Goal: Feedback & Contribution: Leave review/rating

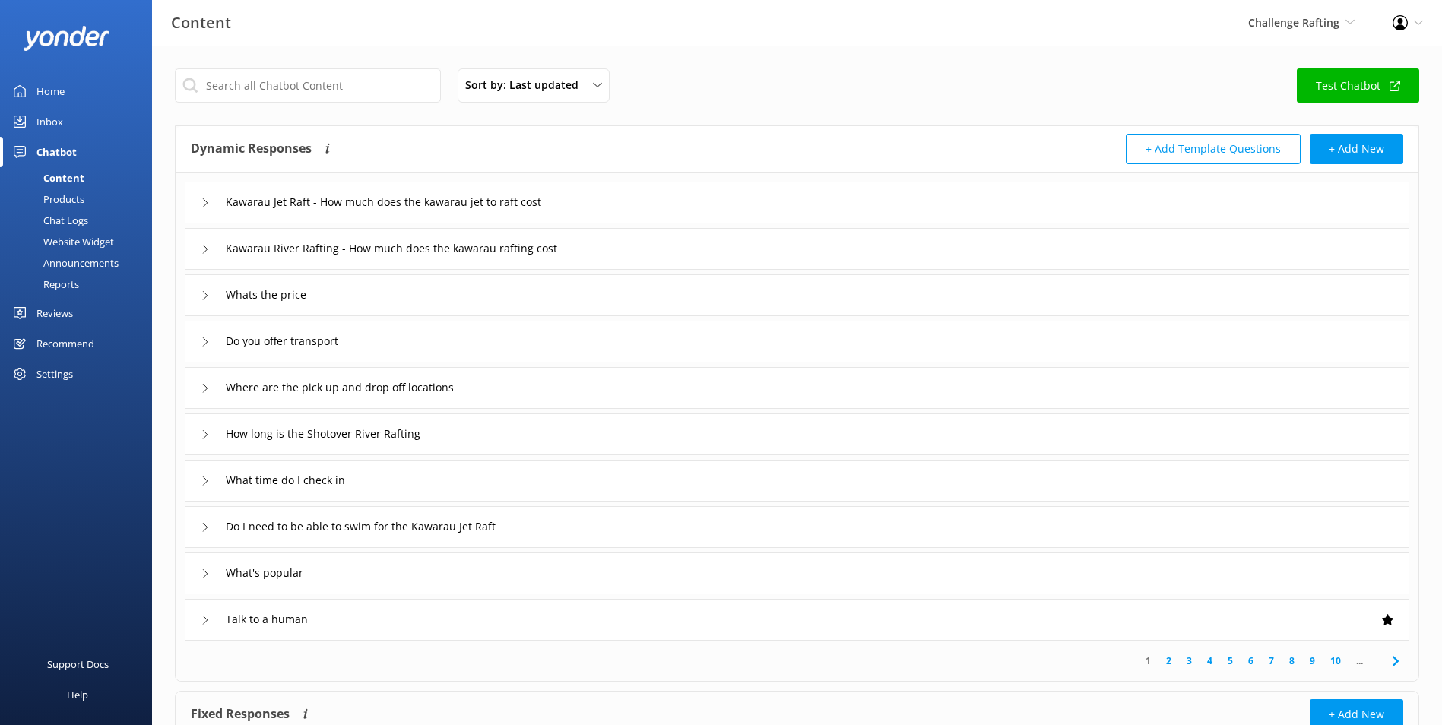
drag, startPoint x: 58, startPoint y: 105, endPoint x: 61, endPoint y: 118, distance: 13.3
click at [58, 105] on div "Home" at bounding box center [50, 91] width 28 height 30
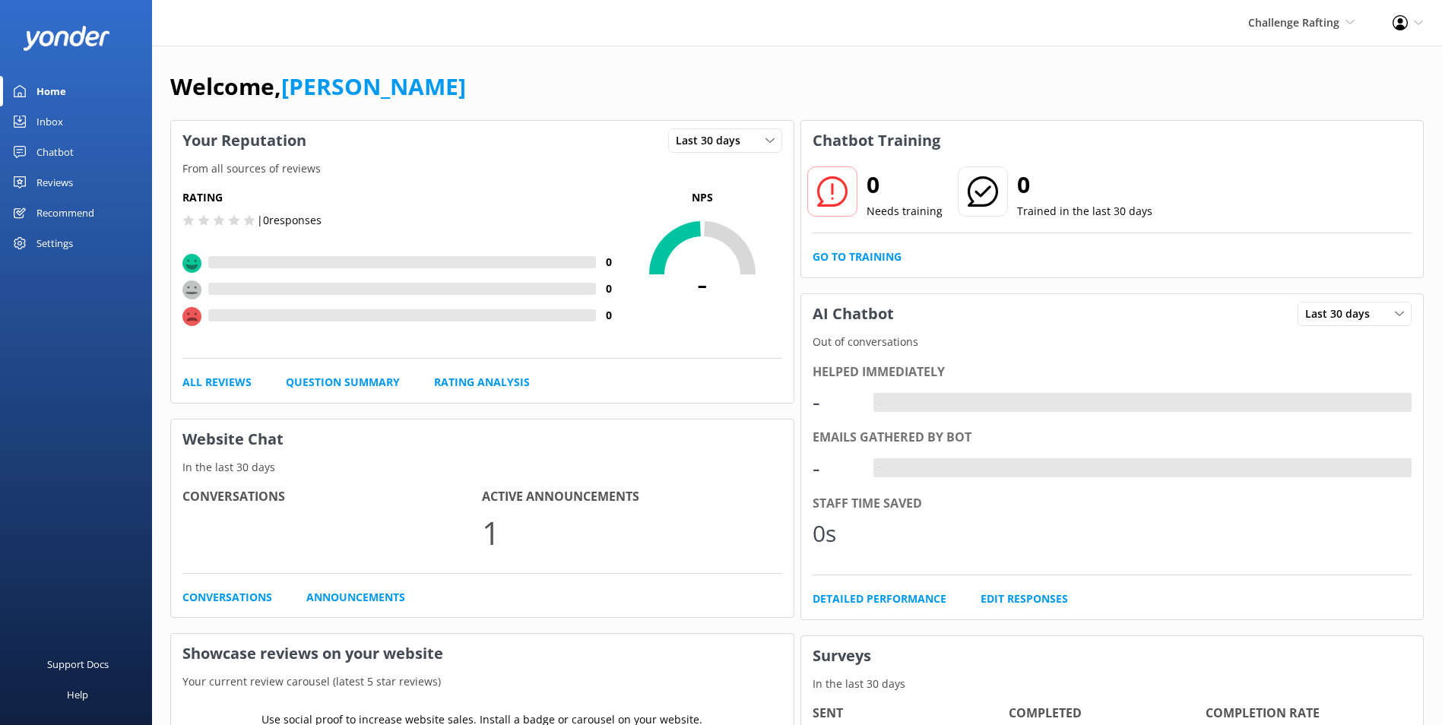
click at [63, 119] on link "Inbox" at bounding box center [76, 121] width 152 height 30
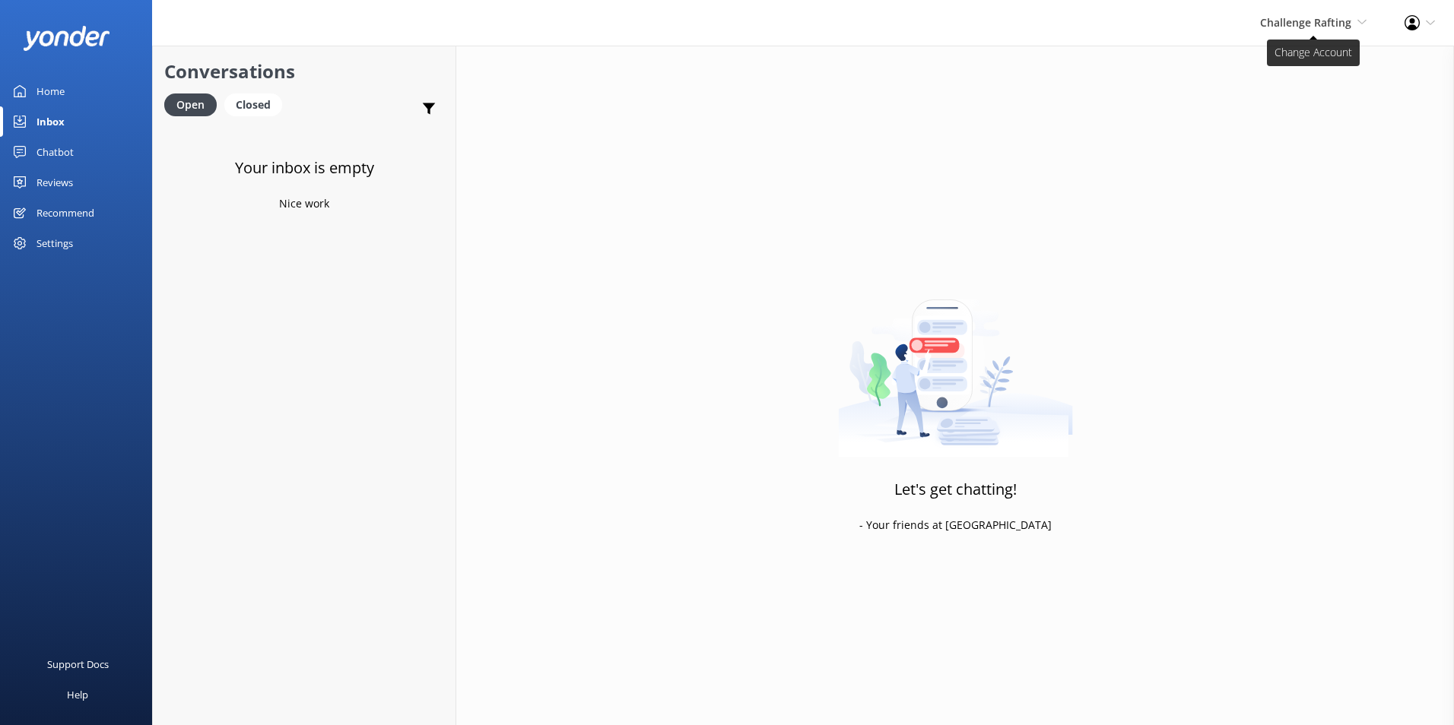
click at [1312, 26] on span "Challenge Rafting" at bounding box center [1305, 22] width 91 height 14
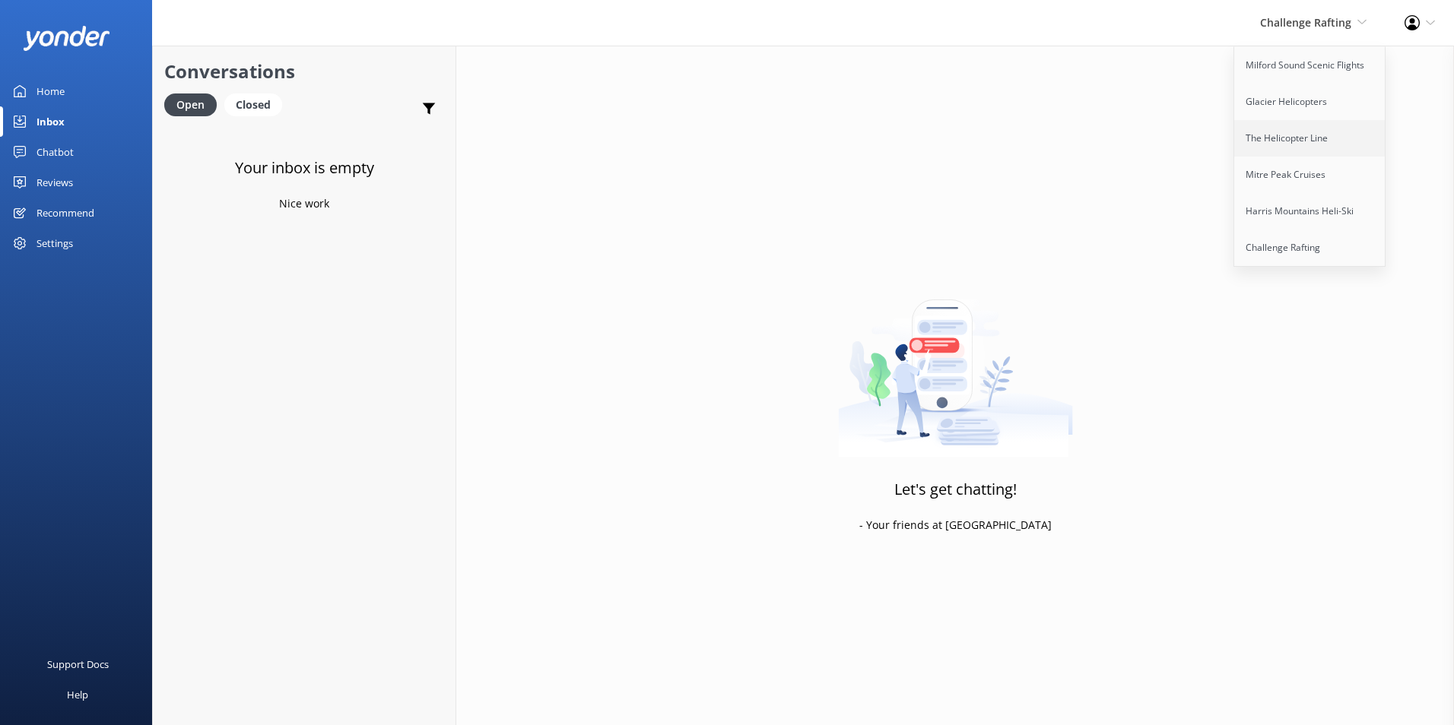
click at [1295, 145] on link "The Helicopter Line" at bounding box center [1310, 138] width 152 height 36
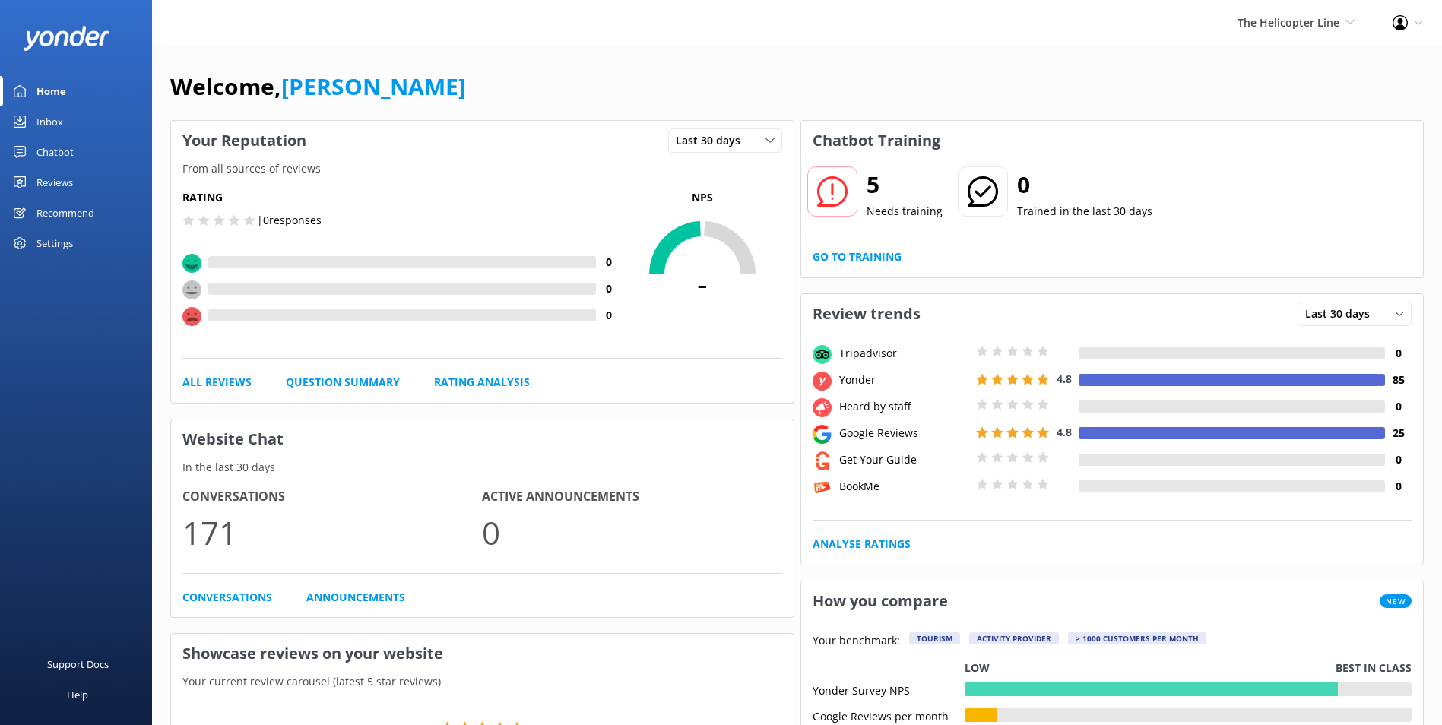
click at [43, 128] on div "Inbox" at bounding box center [49, 121] width 27 height 30
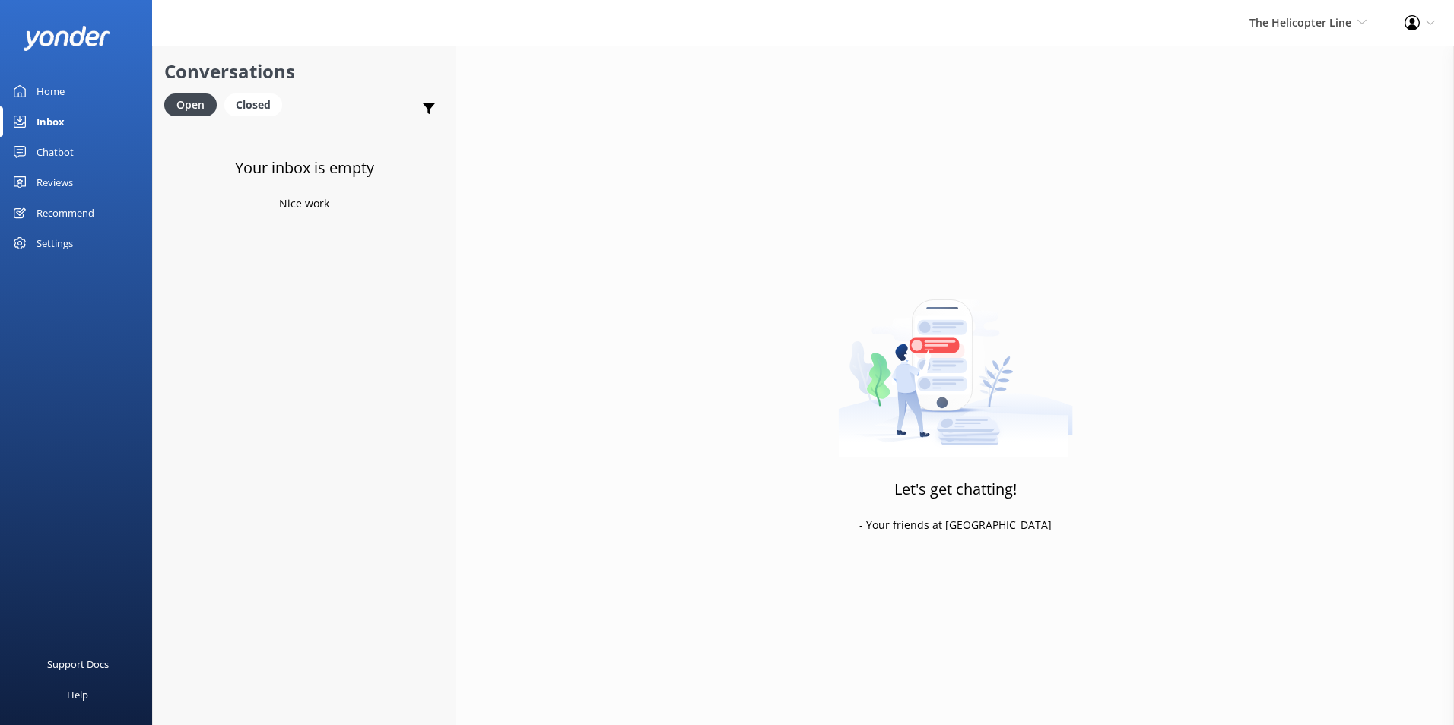
click at [68, 151] on div "Chatbot" at bounding box center [54, 152] width 37 height 30
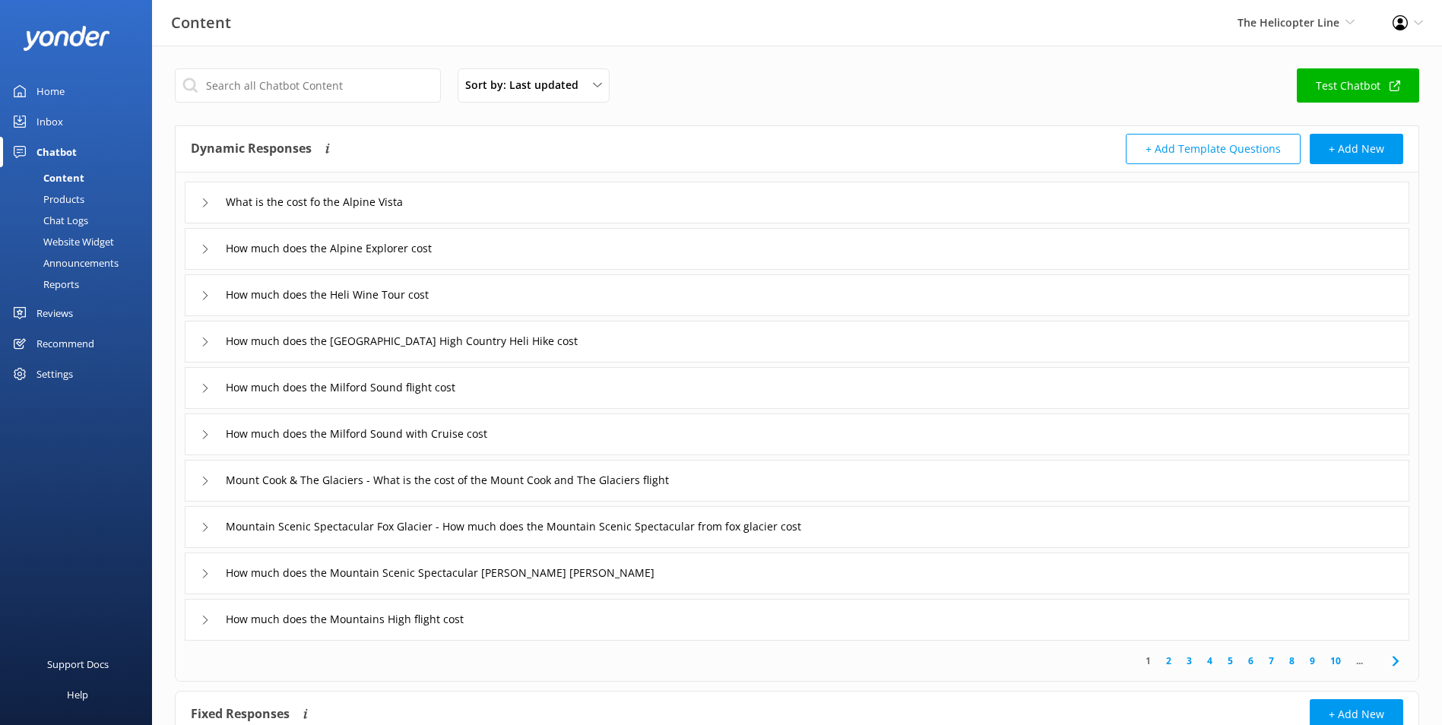
click at [68, 310] on div "Reviews" at bounding box center [54, 313] width 36 height 30
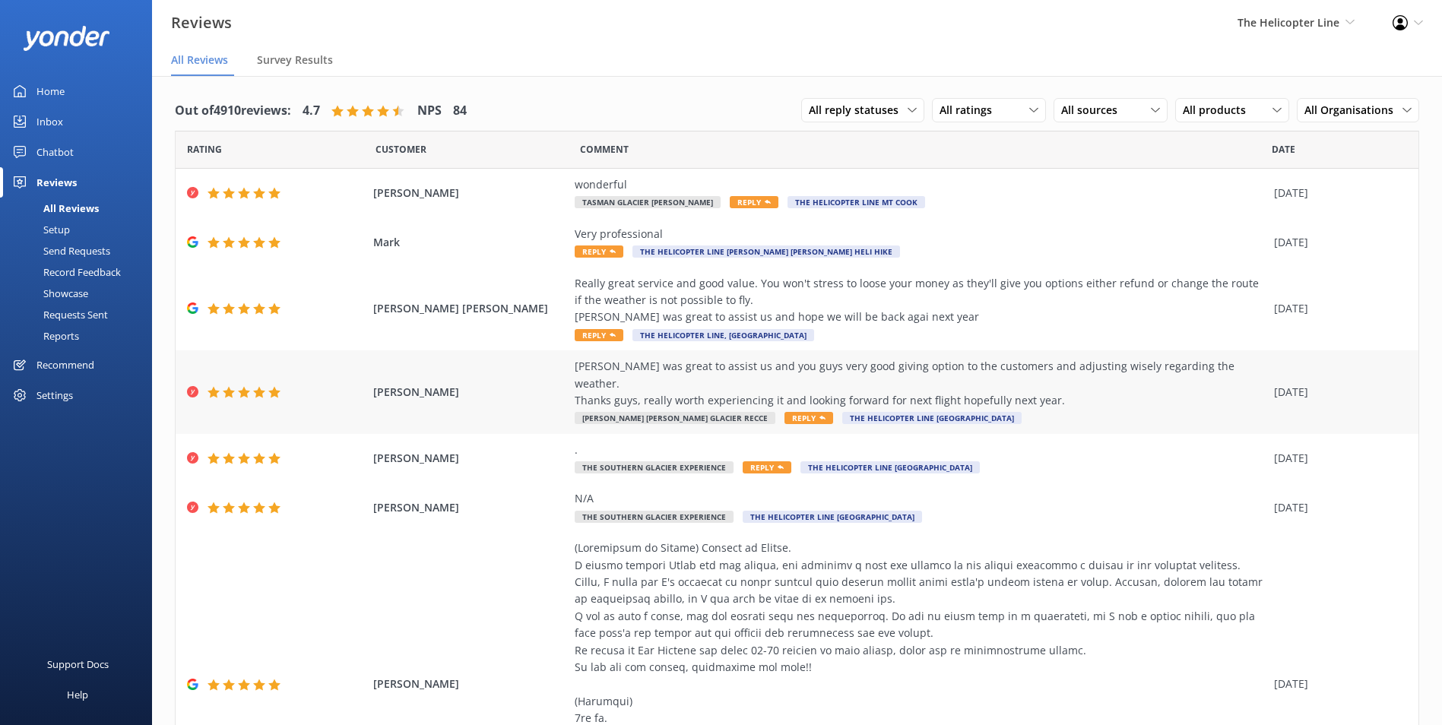
click at [1064, 373] on div "[PERSON_NAME] was great to assist us and you guys very good giving option to th…" at bounding box center [921, 383] width 692 height 51
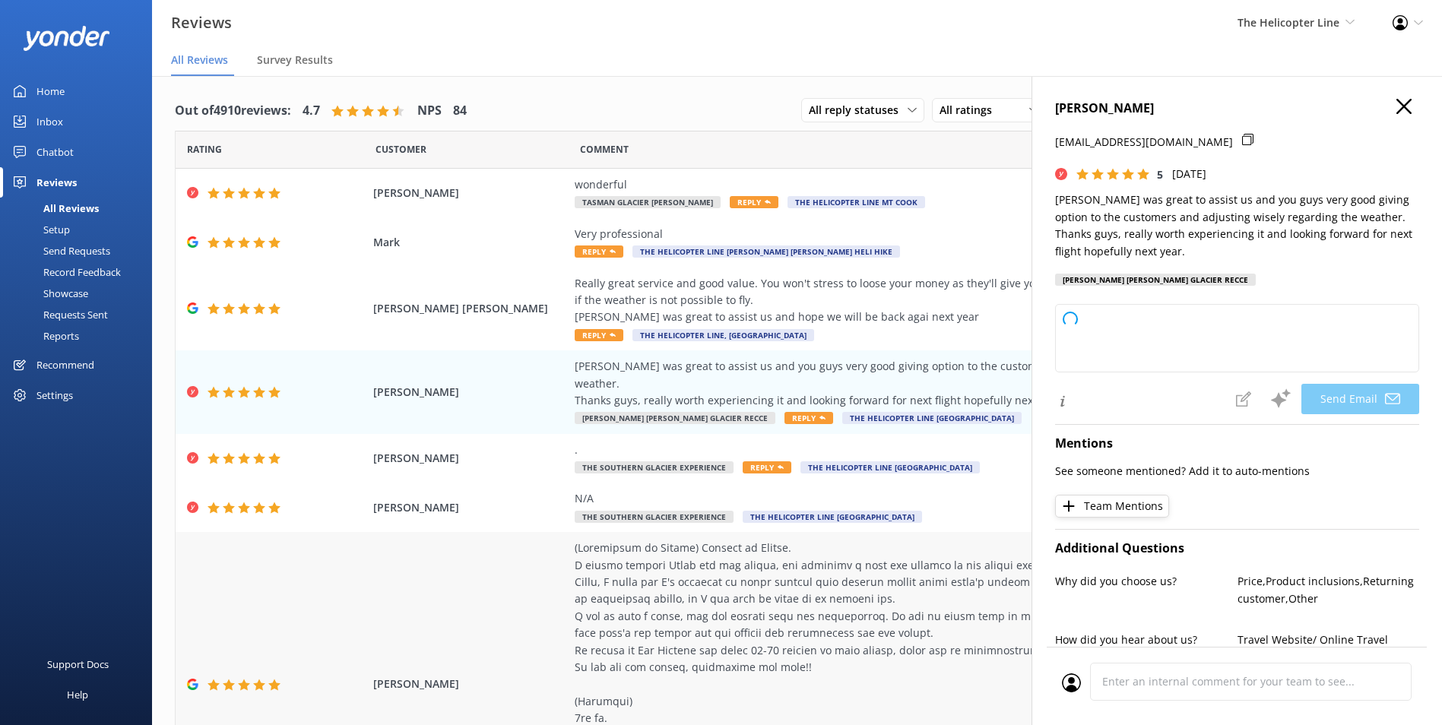
type textarea "Thank you so much for your kind words, [PERSON_NAME]! We're delighted to hear y…"
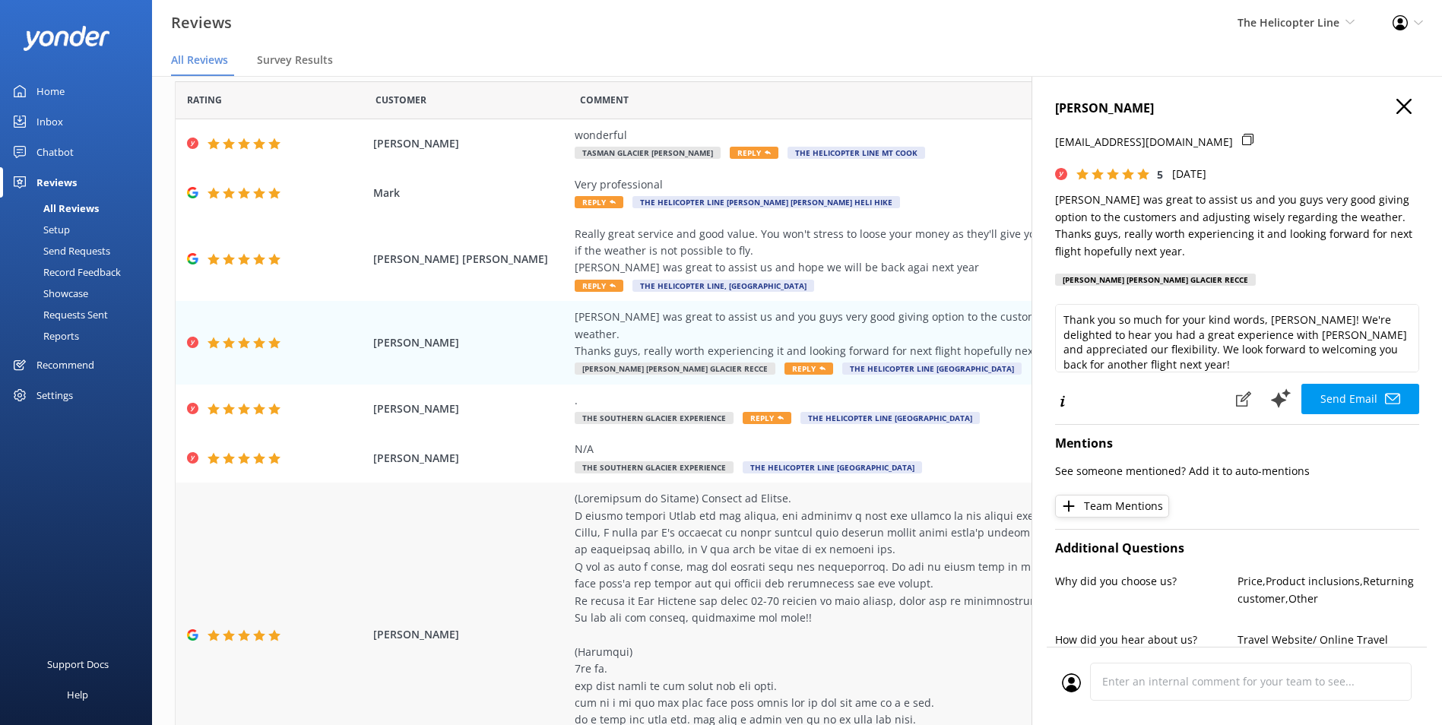
scroll to position [76, 0]
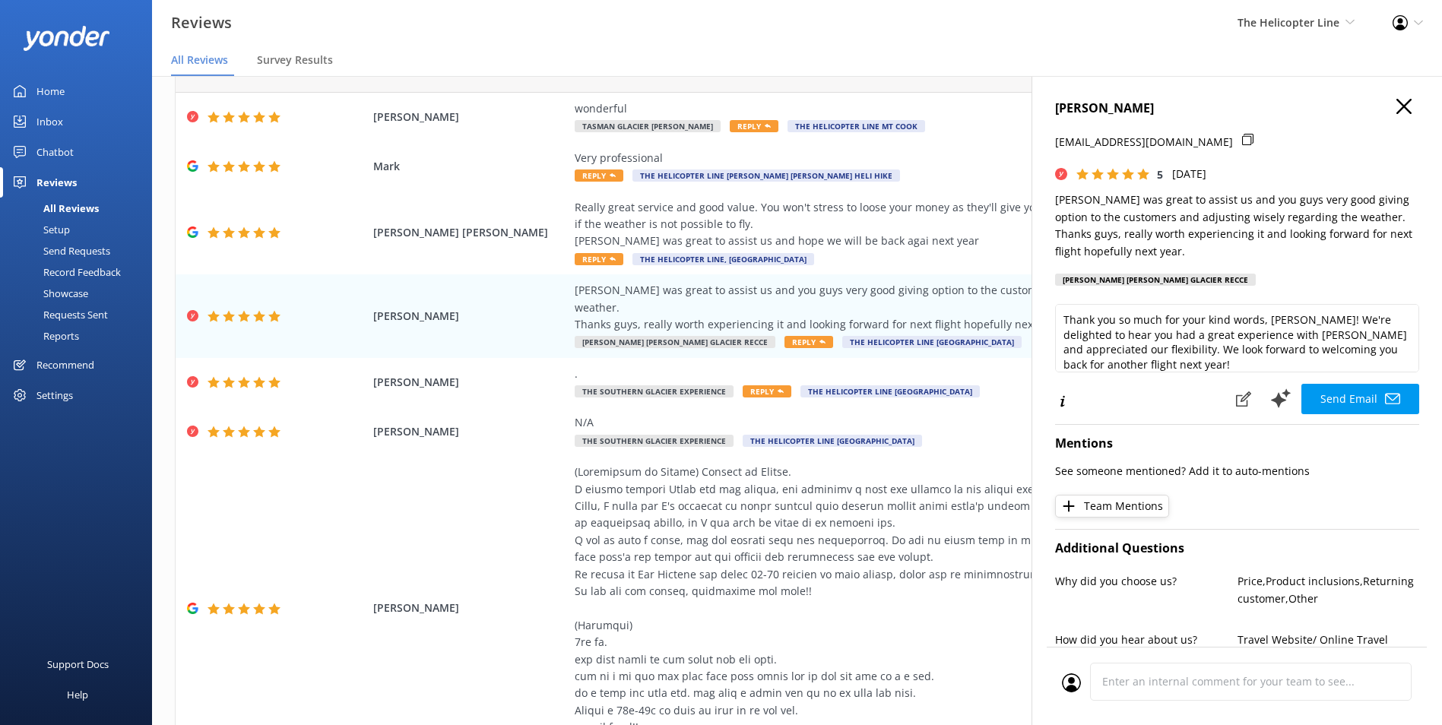
drag, startPoint x: 1382, startPoint y: 101, endPoint x: 1391, endPoint y: 104, distance: 9.6
click at [1383, 101] on h4 "[PERSON_NAME]" at bounding box center [1237, 109] width 364 height 20
click at [1397, 104] on icon "button" at bounding box center [1404, 106] width 15 height 15
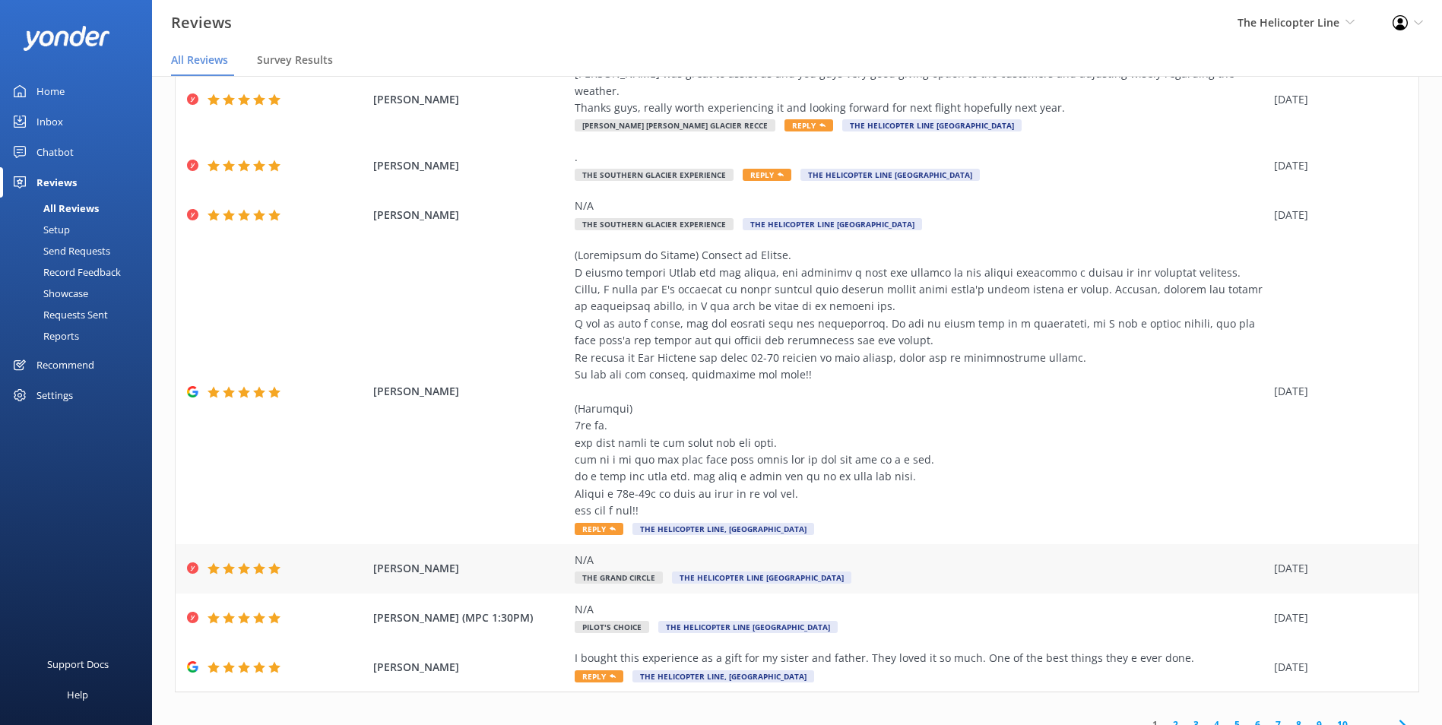
scroll to position [30, 0]
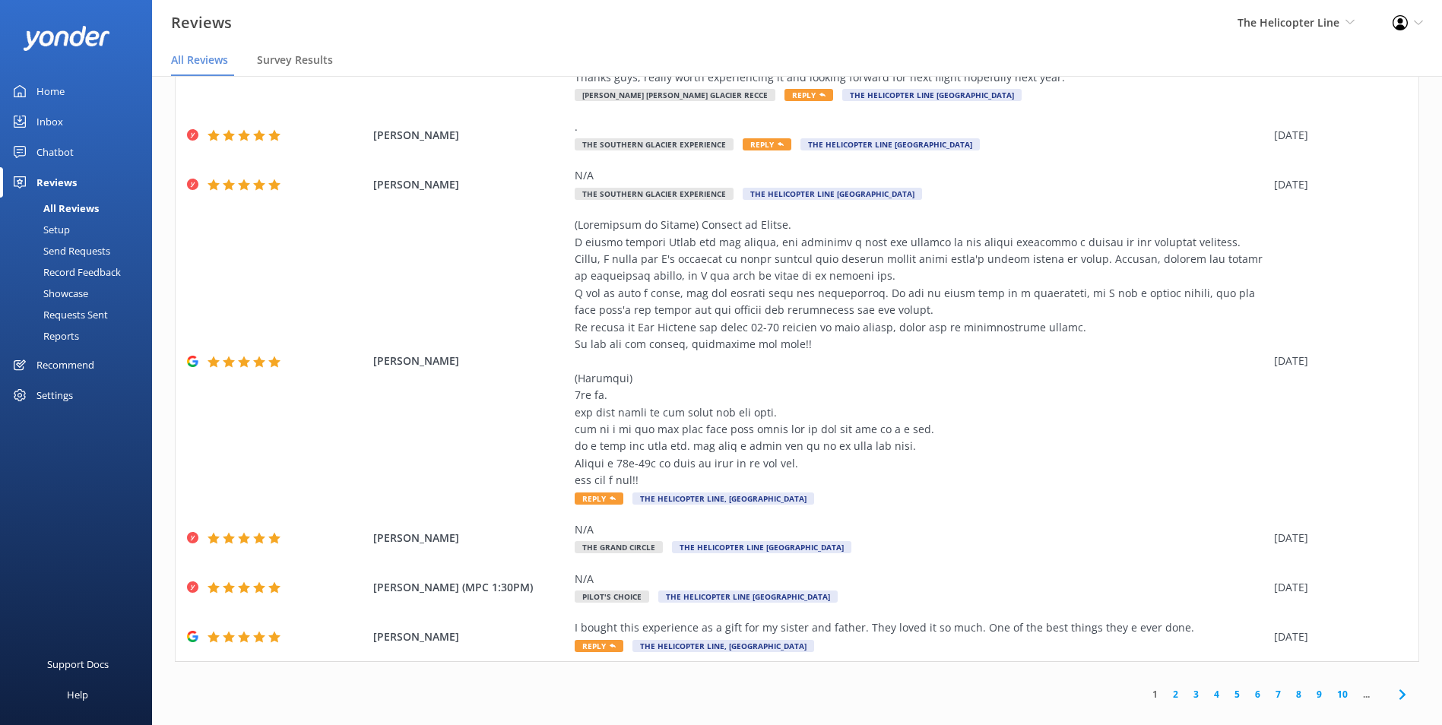
click at [1166, 687] on link "2" at bounding box center [1175, 694] width 21 height 14
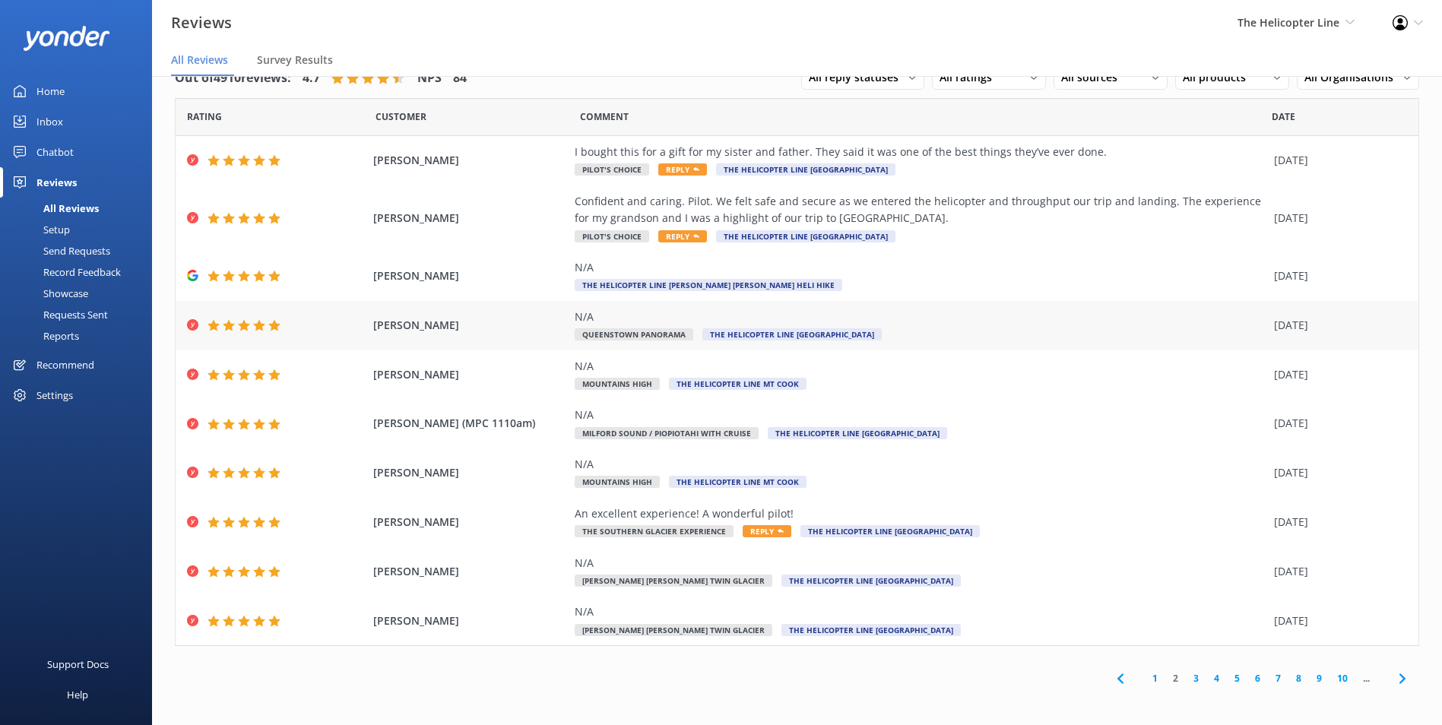
scroll to position [3, 0]
click at [1189, 679] on link "3" at bounding box center [1196, 678] width 21 height 14
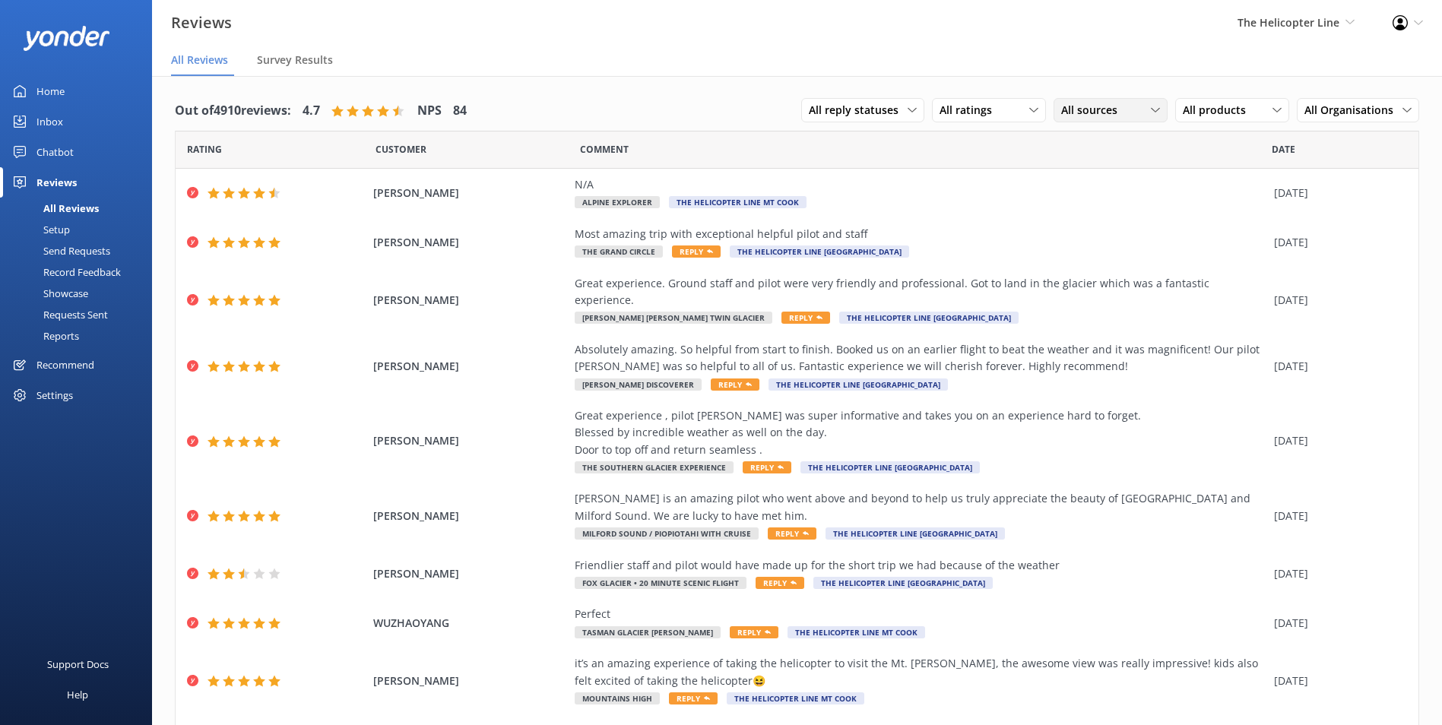
click at [1151, 110] on icon at bounding box center [1155, 110] width 9 height 9
drag, startPoint x: 1099, startPoint y: 308, endPoint x: 1096, endPoint y: 327, distance: 19.1
click at [1096, 327] on div "All sources Yonder survey Heard by staff BookMe Get Your Guide Tripadvisor Goog…" at bounding box center [1122, 233] width 137 height 217
click at [1142, 120] on div "All sources All sources Yonder survey Heard by staff BookMe Get Your Guide Trip…" at bounding box center [1111, 110] width 114 height 24
click at [1092, 331] on div "Google reviews" at bounding box center [1120, 326] width 89 height 15
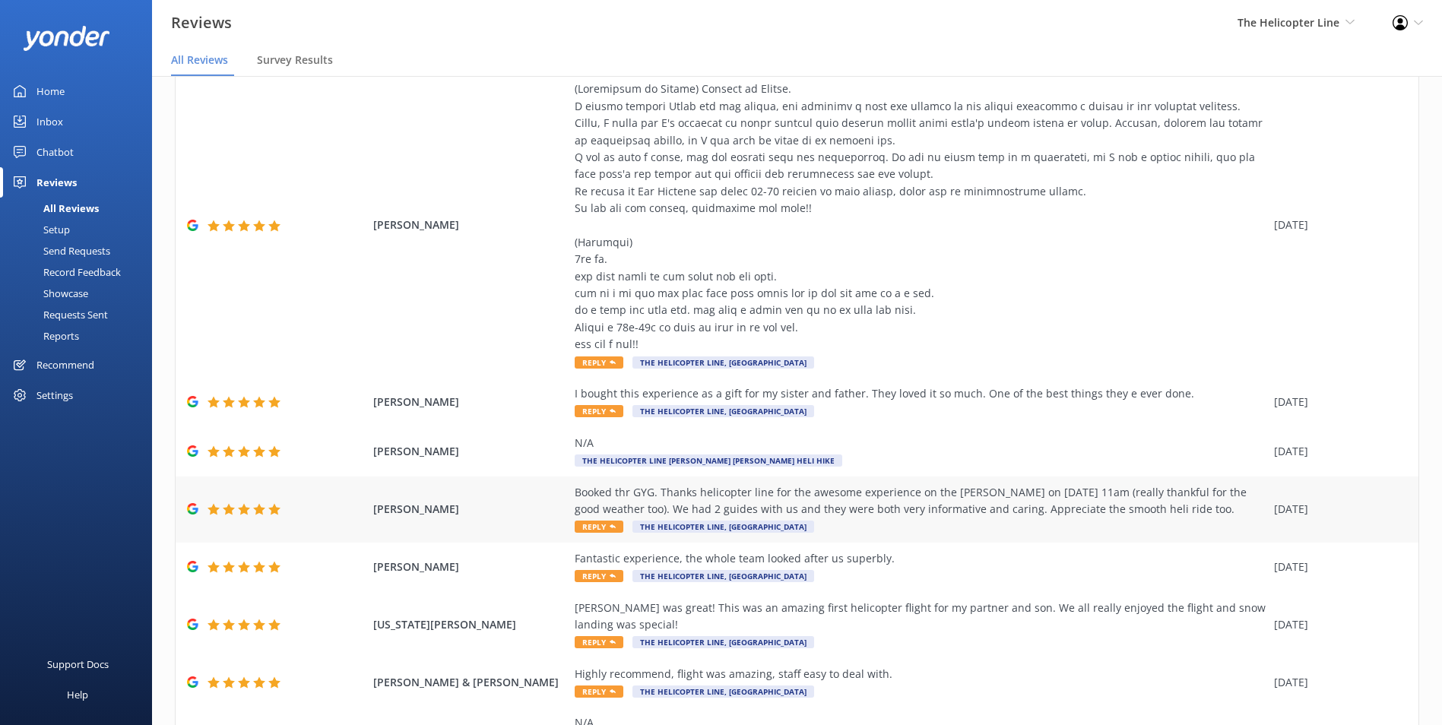
scroll to position [304, 0]
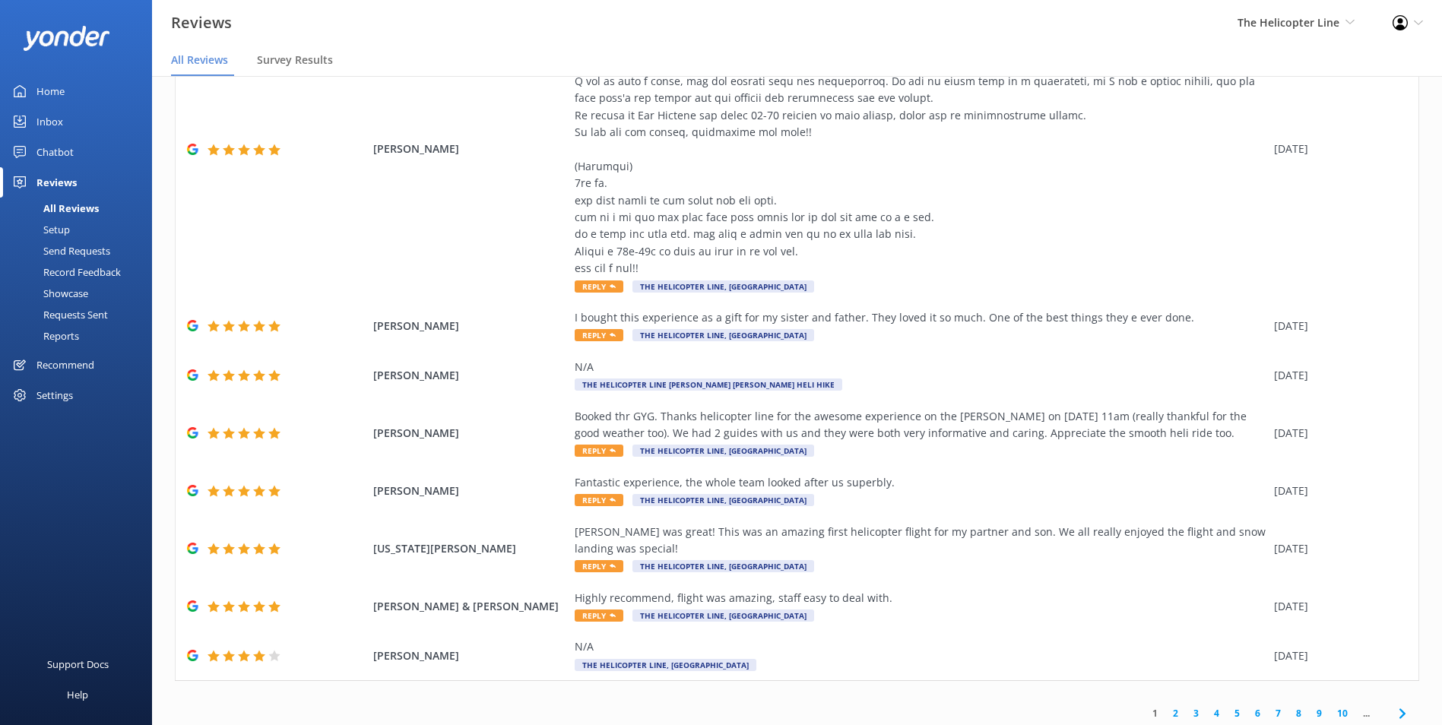
click at [1170, 717] on link "2" at bounding box center [1175, 713] width 21 height 14
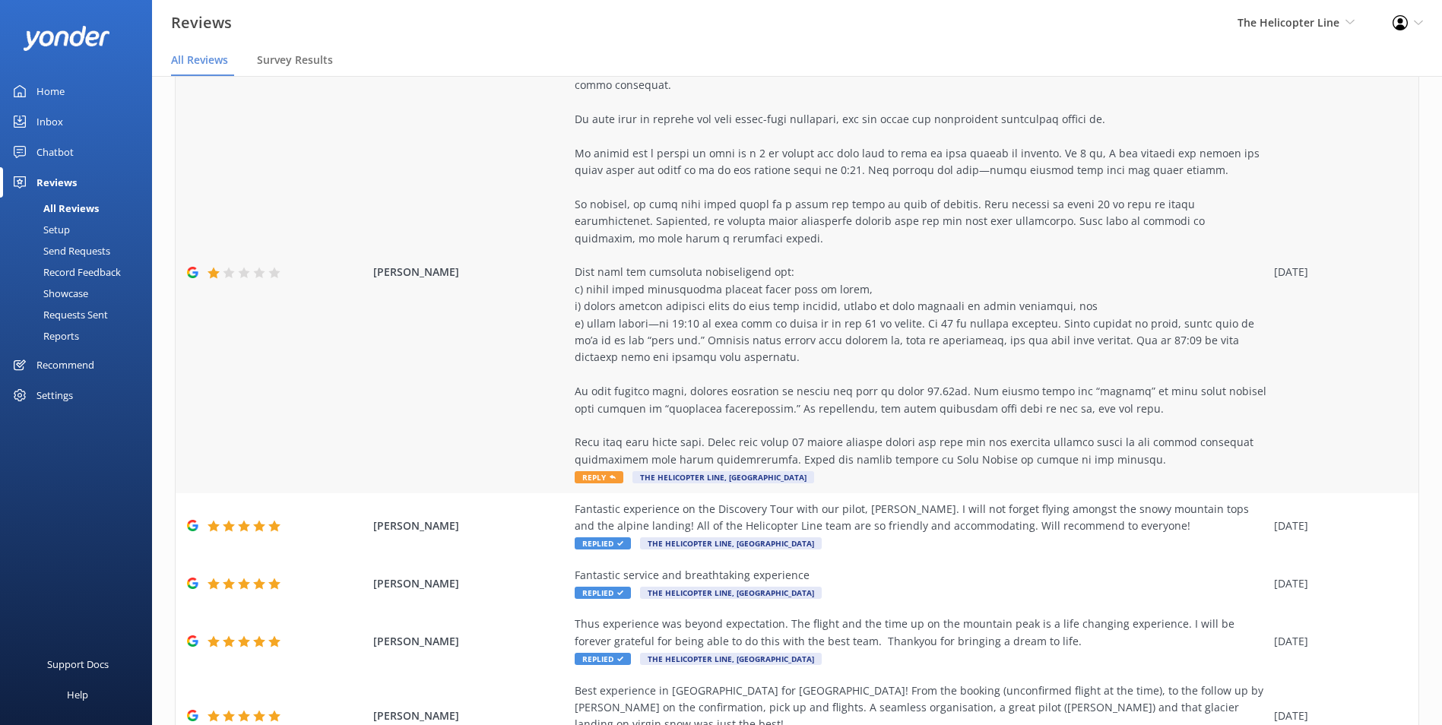
scroll to position [304, 0]
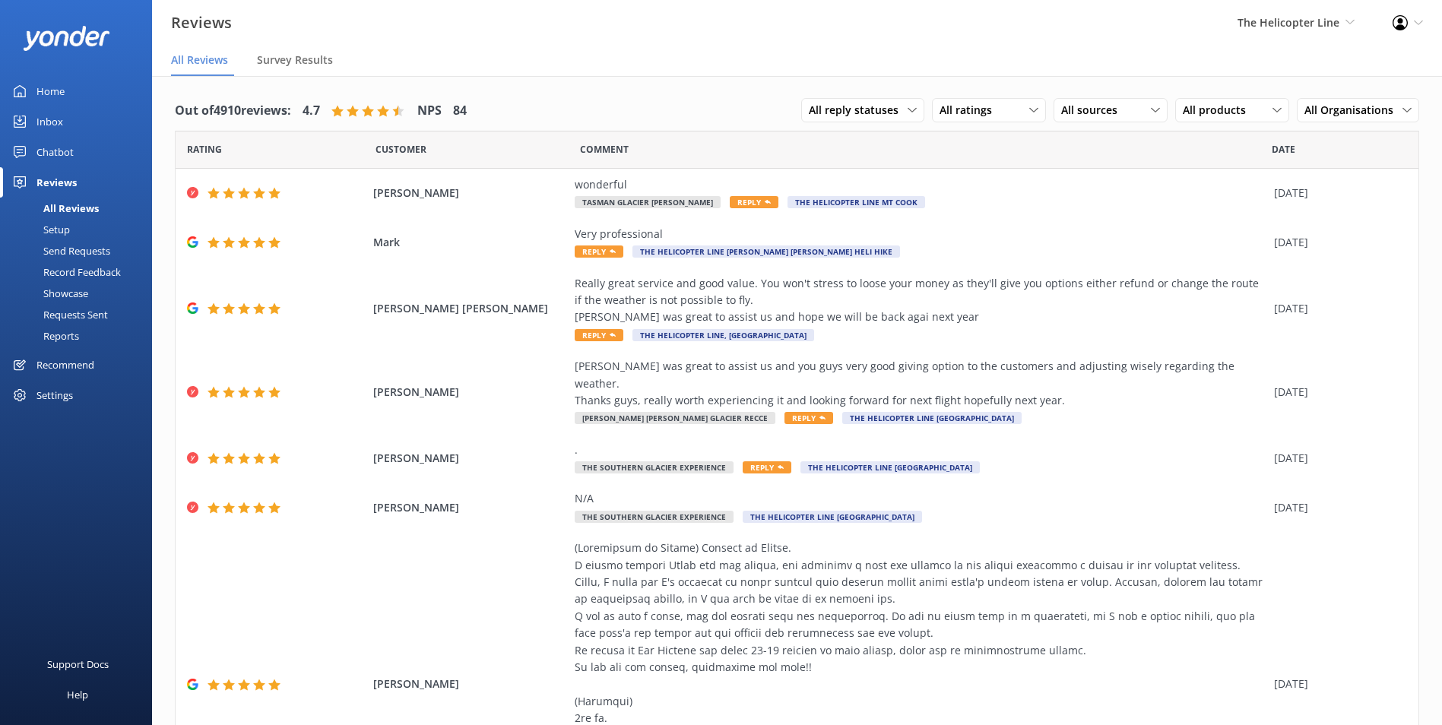
click at [1017, 97] on div "All reply statuses All reply statuses Needs a reply Does not need reply All rat…" at bounding box center [1110, 111] width 618 height 40
click at [1089, 103] on span "All sources" at bounding box center [1093, 110] width 65 height 17
click at [1083, 295] on div "Tripadvisor" at bounding box center [1111, 294] width 71 height 15
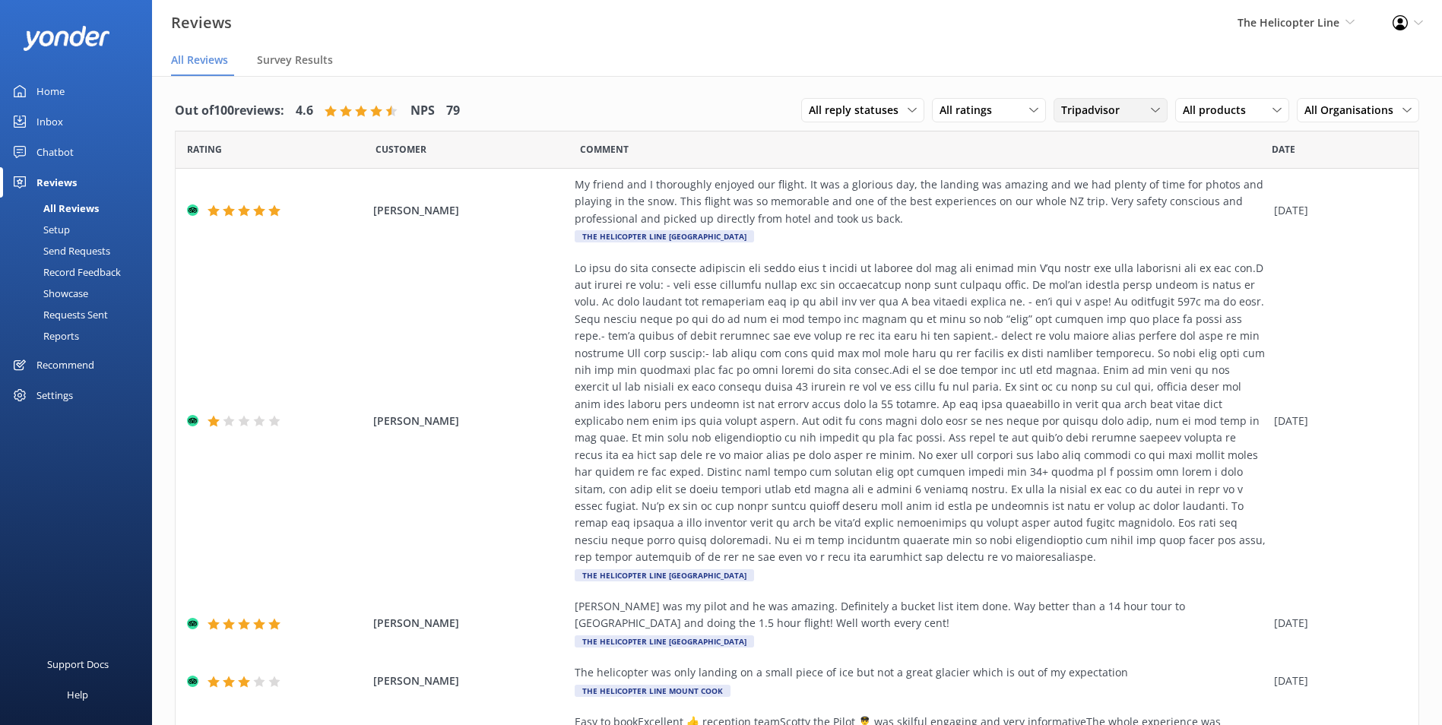
click at [1083, 109] on span "Tripadvisor" at bounding box center [1095, 110] width 68 height 17
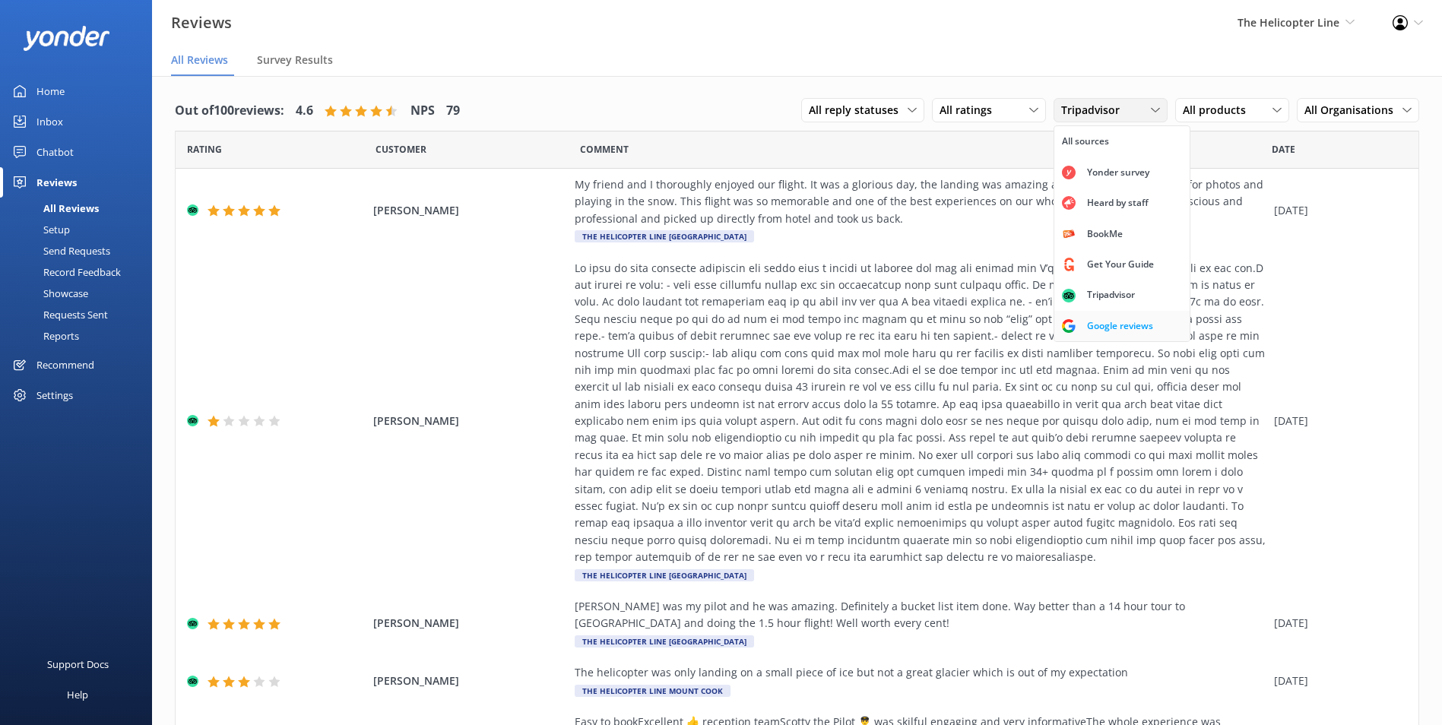
click at [1093, 325] on div "Google reviews" at bounding box center [1120, 326] width 89 height 15
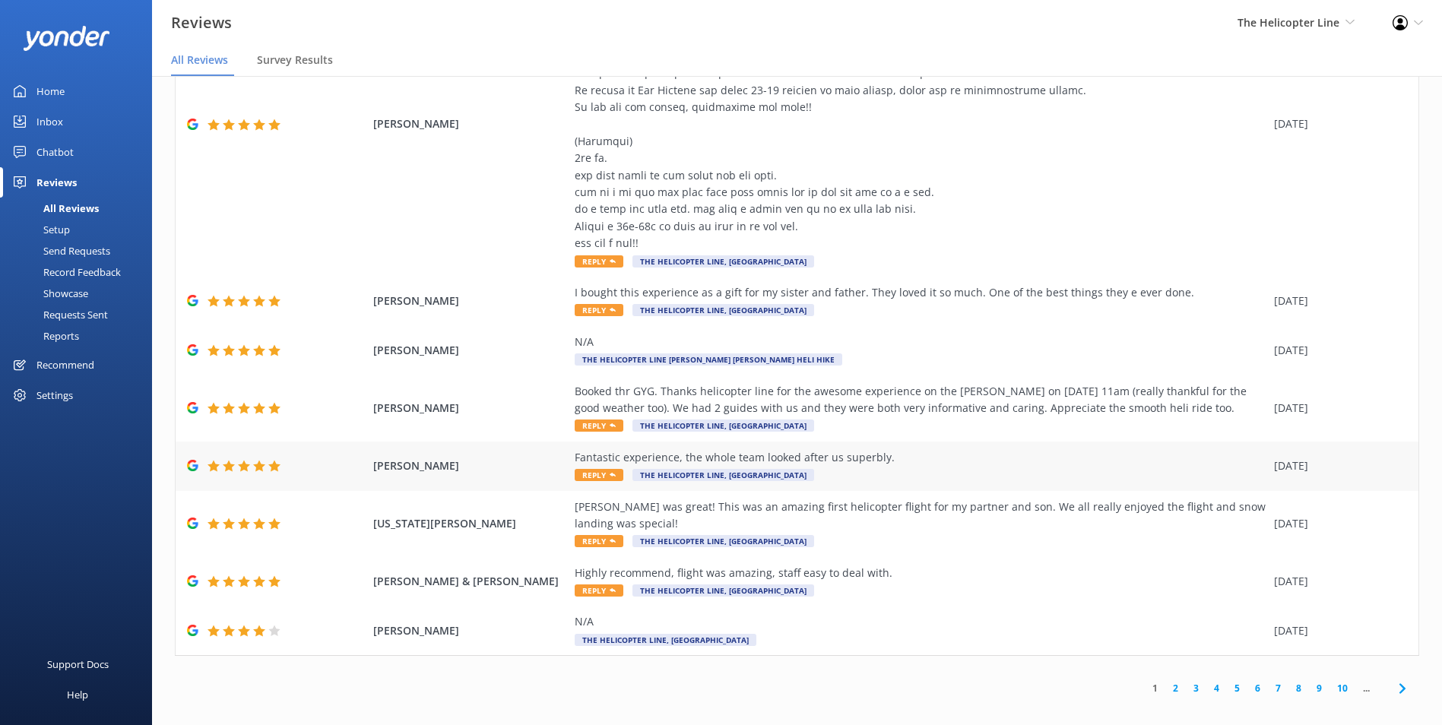
scroll to position [30, 0]
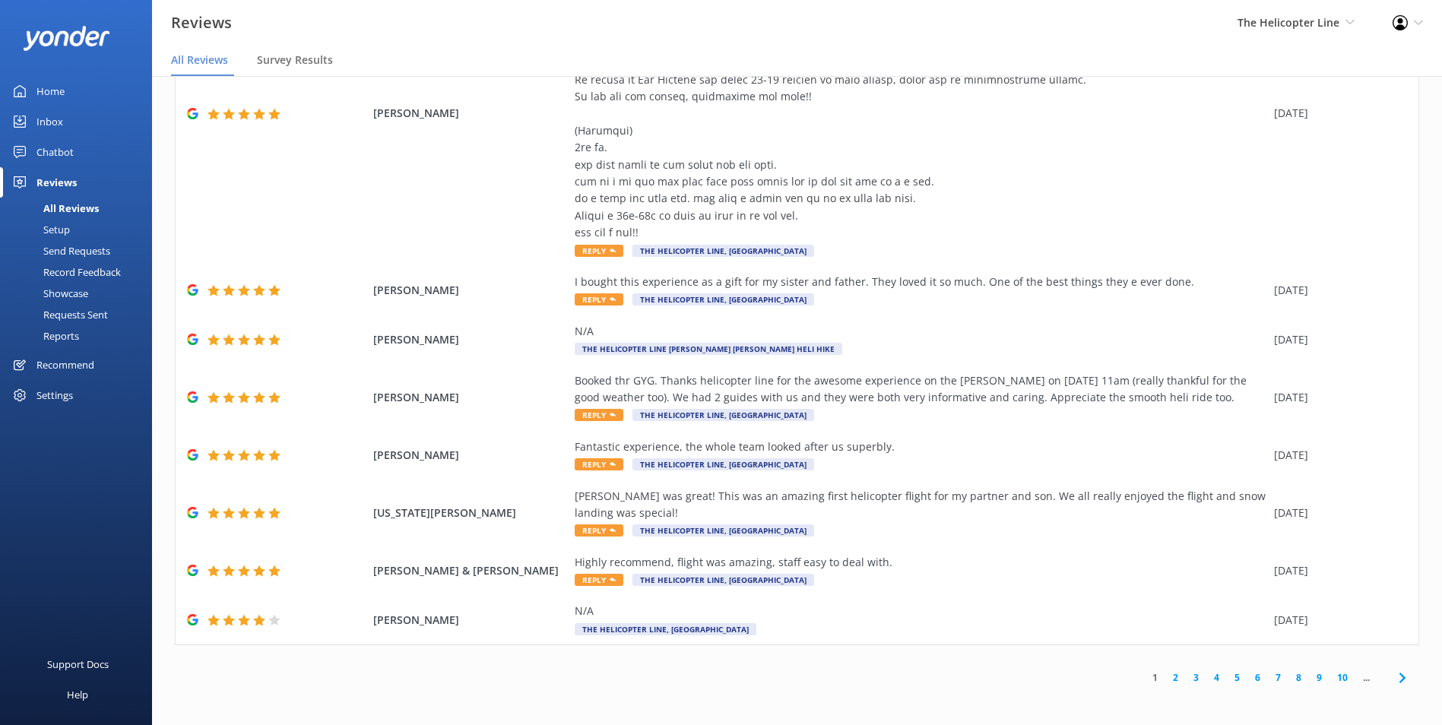
click at [1207, 676] on link "4" at bounding box center [1217, 678] width 21 height 14
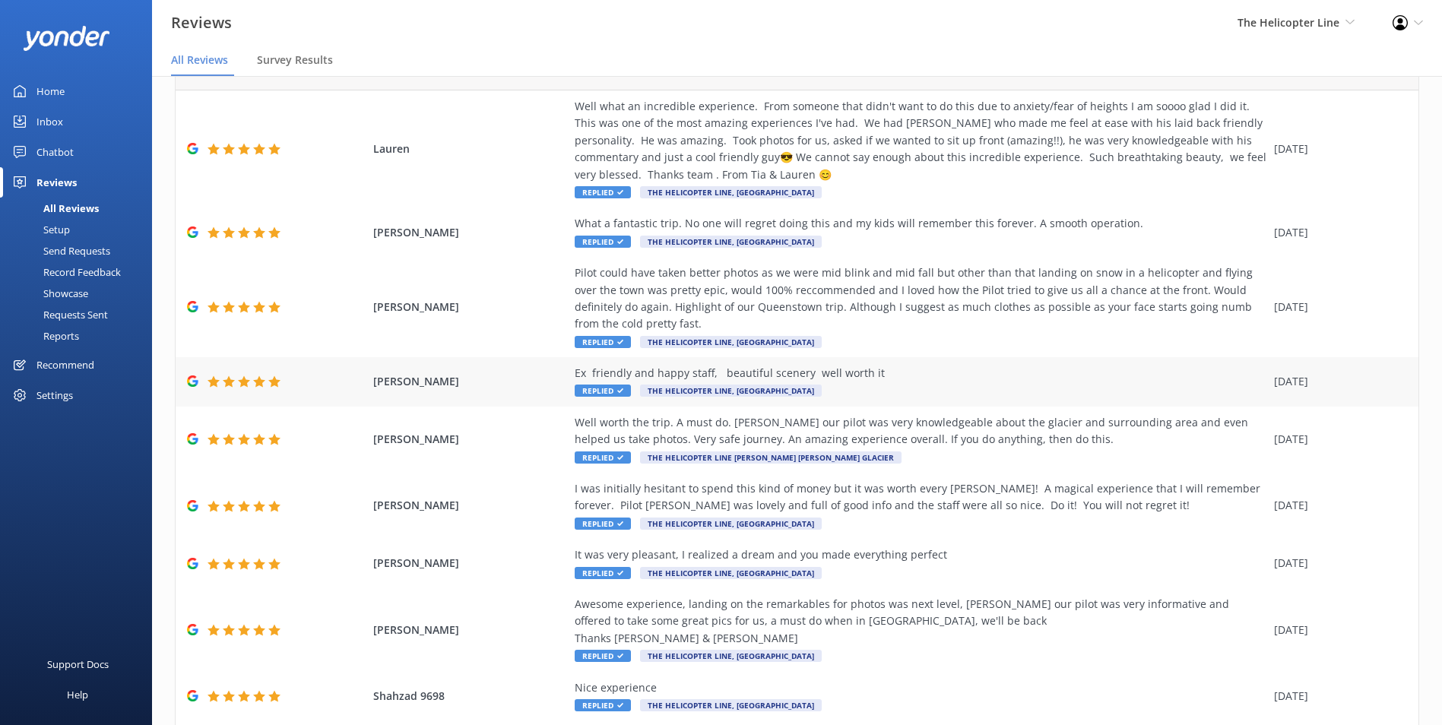
scroll to position [173, 0]
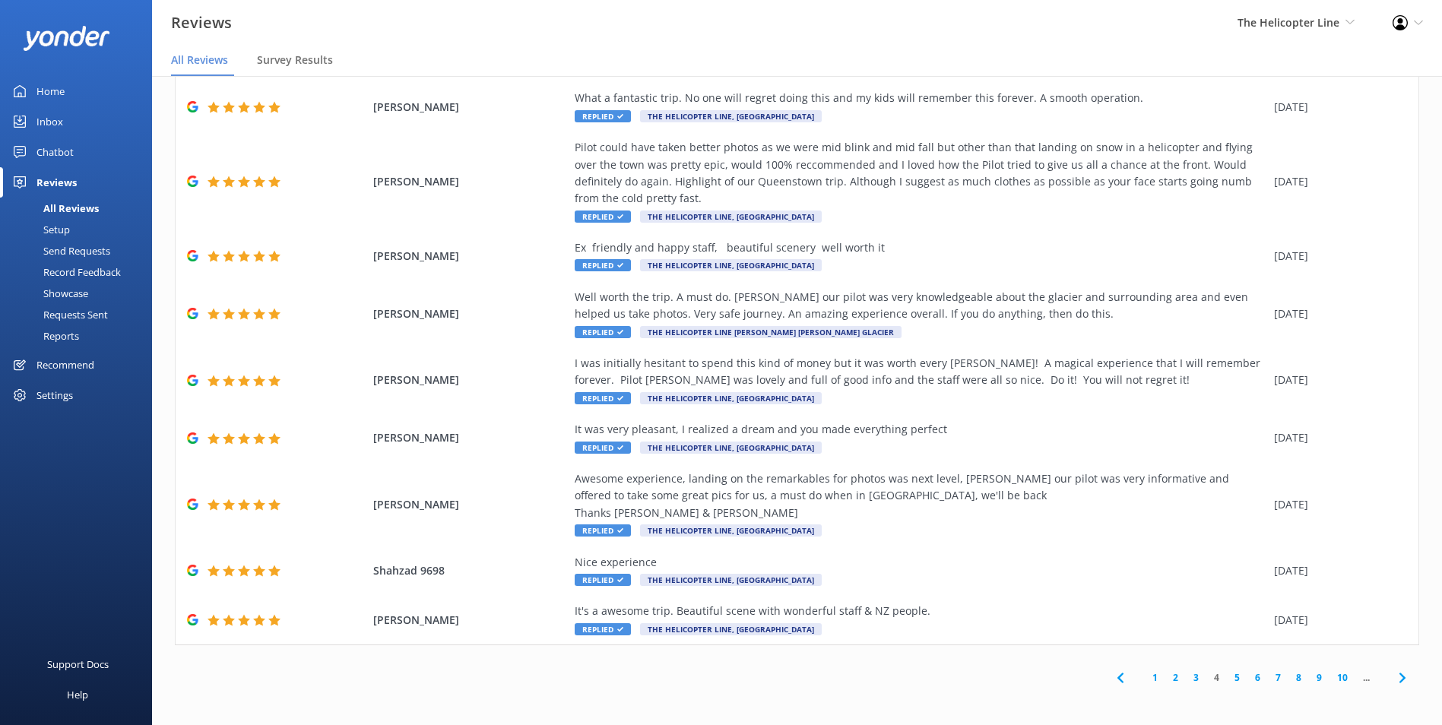
click at [1187, 673] on link "3" at bounding box center [1196, 678] width 21 height 14
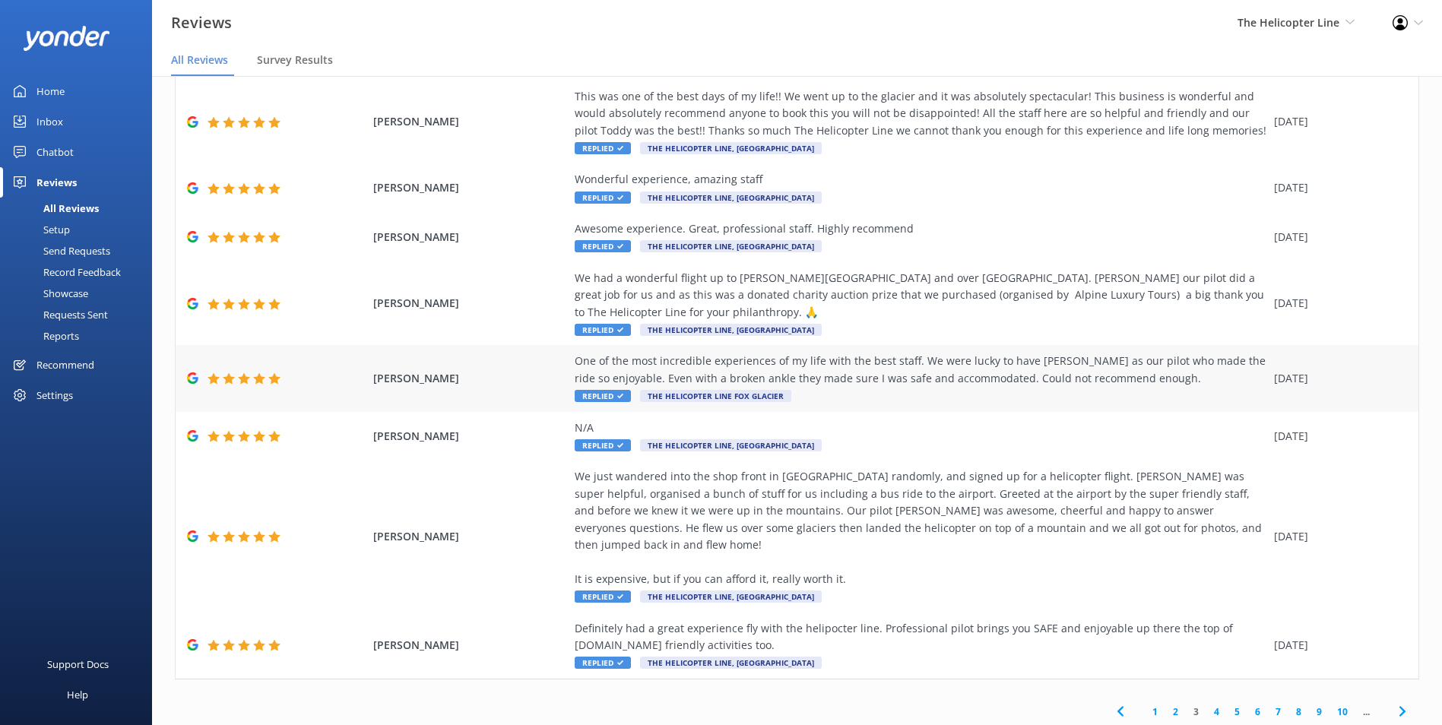
scroll to position [132, 0]
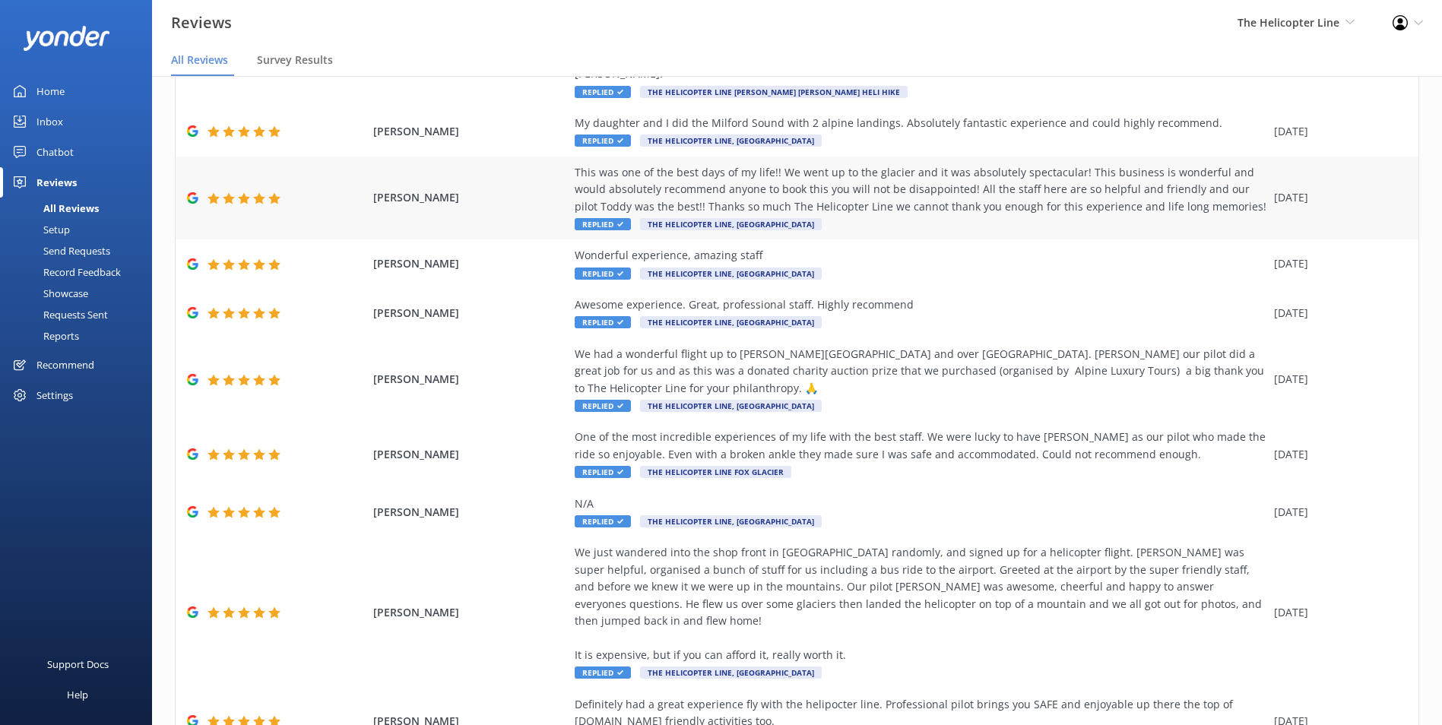
click at [1189, 185] on div "This was one of the best days of my life!! We went up to the glacier and it was…" at bounding box center [921, 189] width 692 height 51
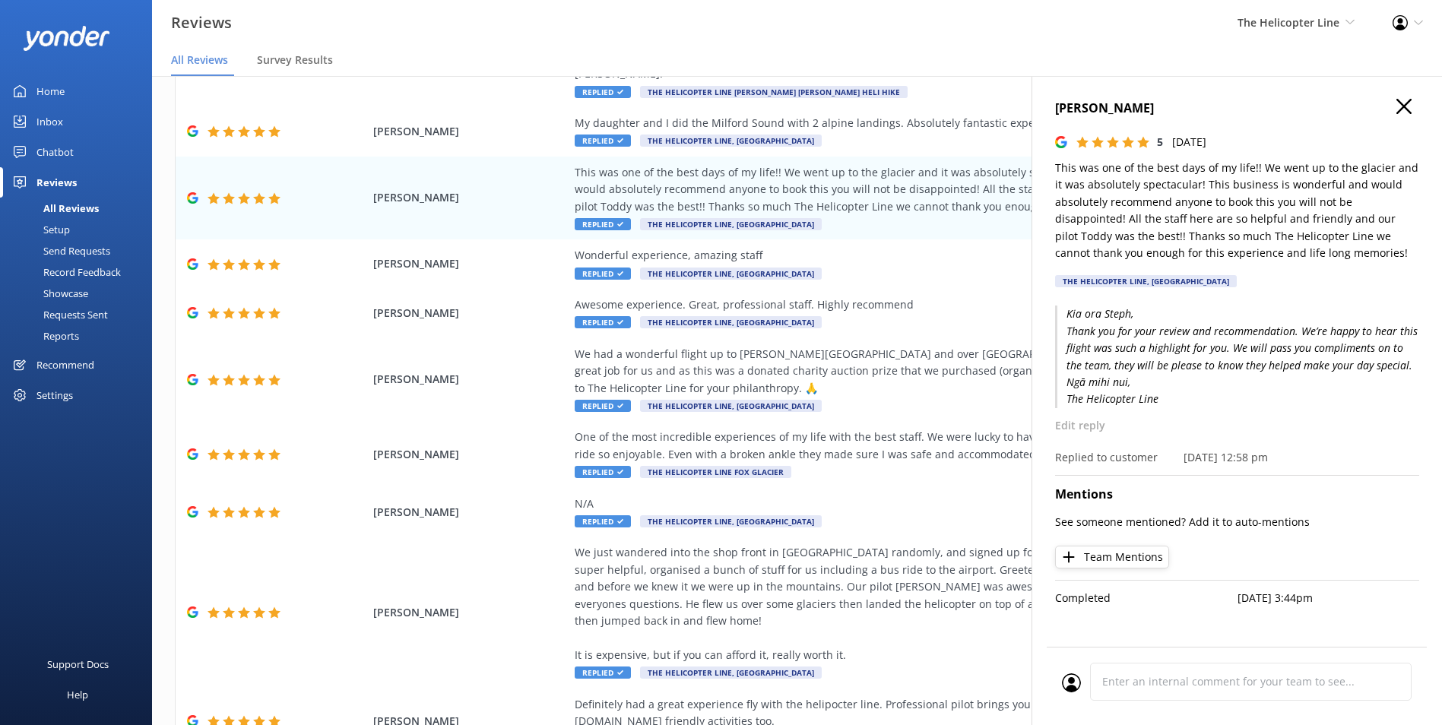
click at [1045, 166] on div "Steph Jackson 5 Mon, 15th Sep 2025 This was one of the best days of my life!! W…" at bounding box center [1237, 438] width 411 height 725
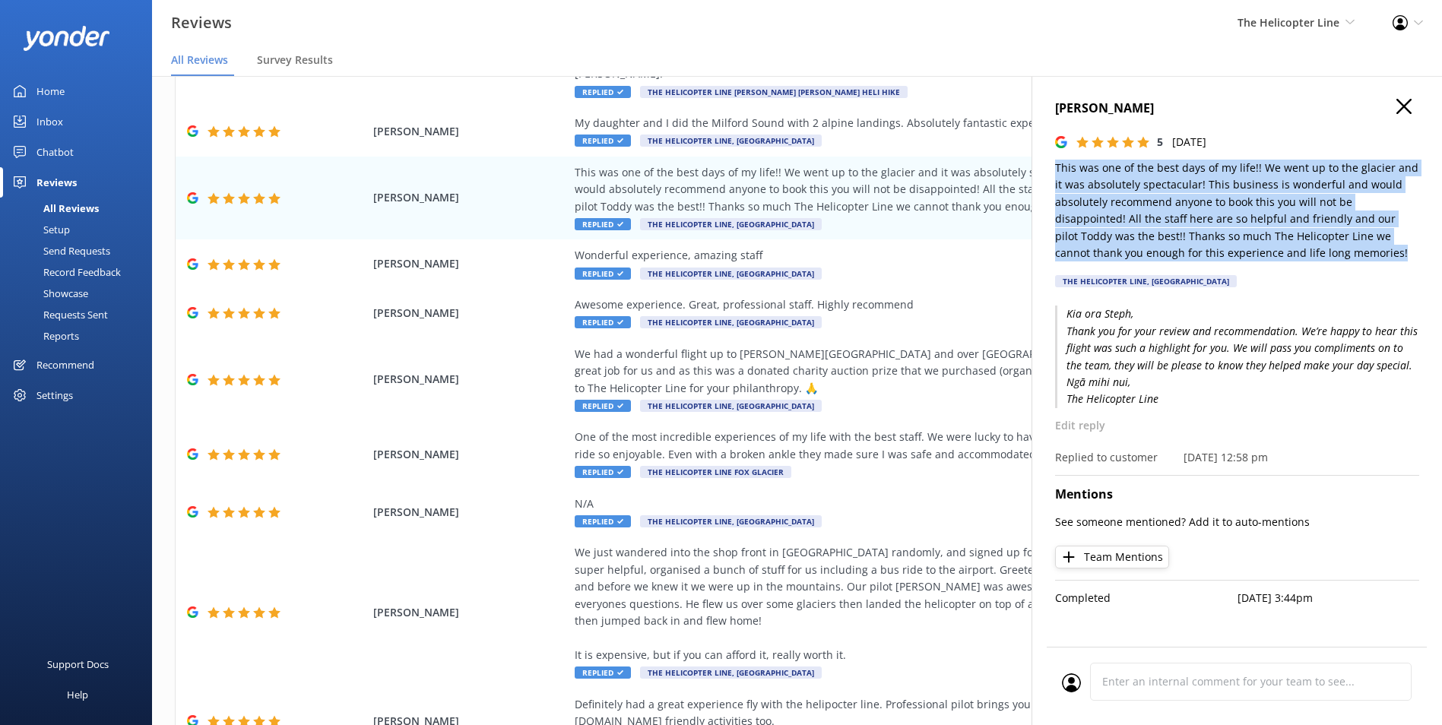
drag, startPoint x: 1054, startPoint y: 166, endPoint x: 1277, endPoint y: 258, distance: 241.7
click at [1277, 258] on div "Steph Jackson 5 Mon, 15th Sep 2025 This was one of the best days of my life!! W…" at bounding box center [1237, 438] width 411 height 725
copy p "This was one of the best days of my life!! We went up to the glacier and it was…"
click at [907, 357] on div "We had a wonderful flight up to Cecile Peak and over Queenstown. Charlotte our …" at bounding box center [921, 371] width 692 height 51
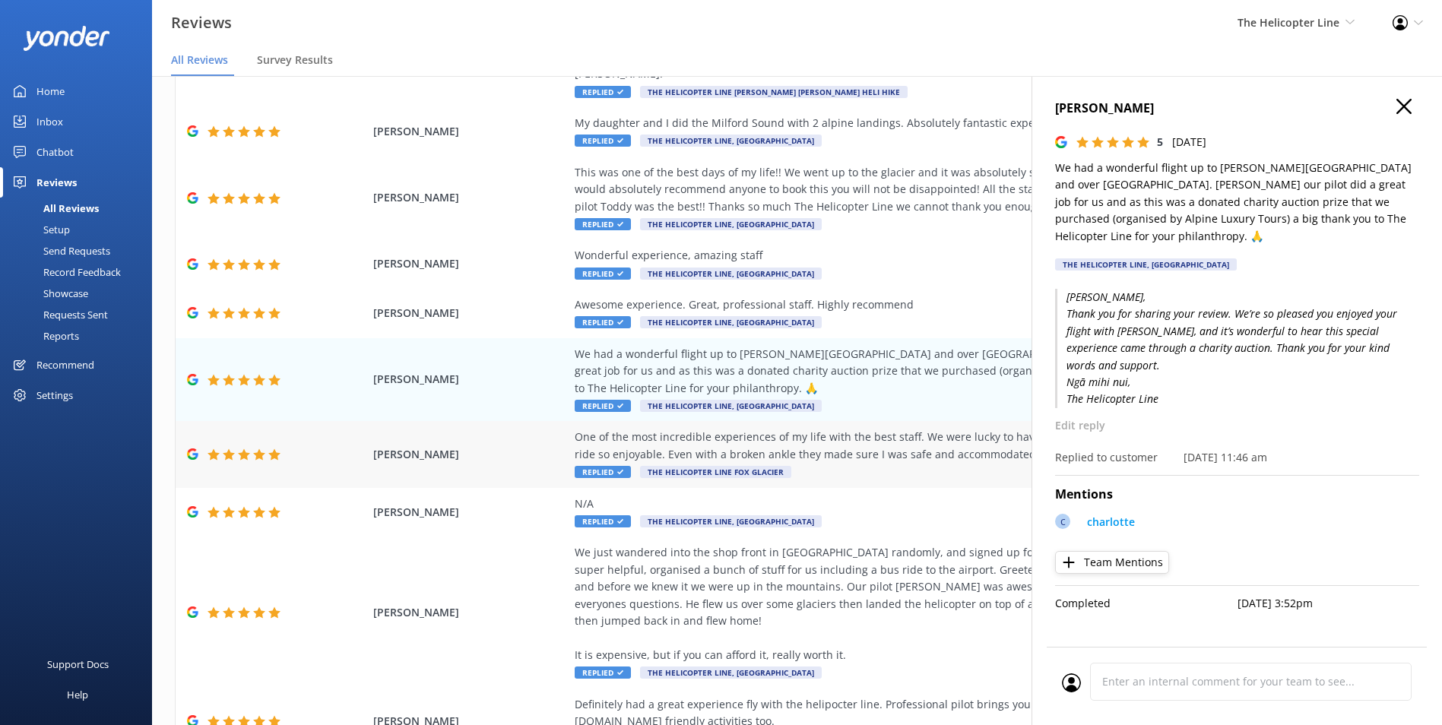
click at [927, 429] on div "One of the most incredible experiences of my life with the best staff. We were …" at bounding box center [921, 446] width 692 height 34
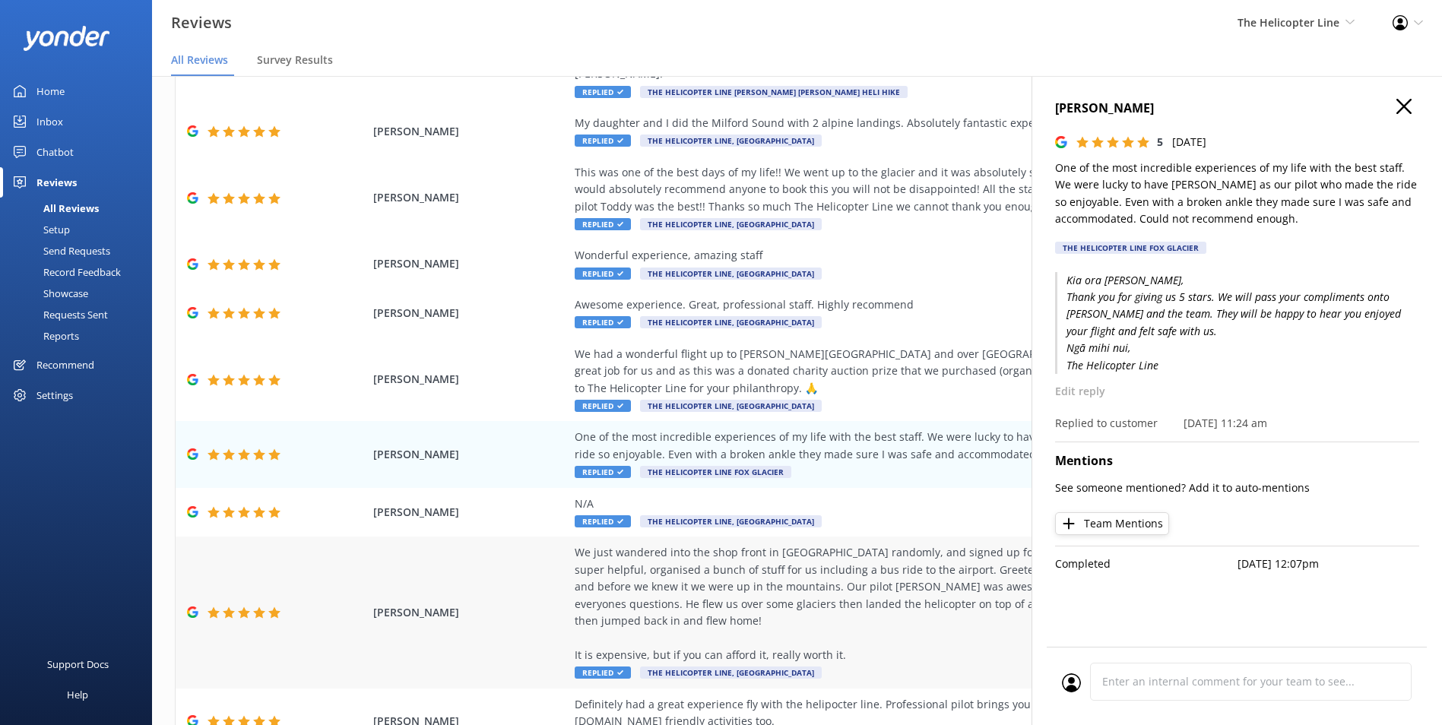
click at [862, 554] on div "We just wandered into the shop front in Queenstown randomly, and signed up for …" at bounding box center [921, 603] width 692 height 119
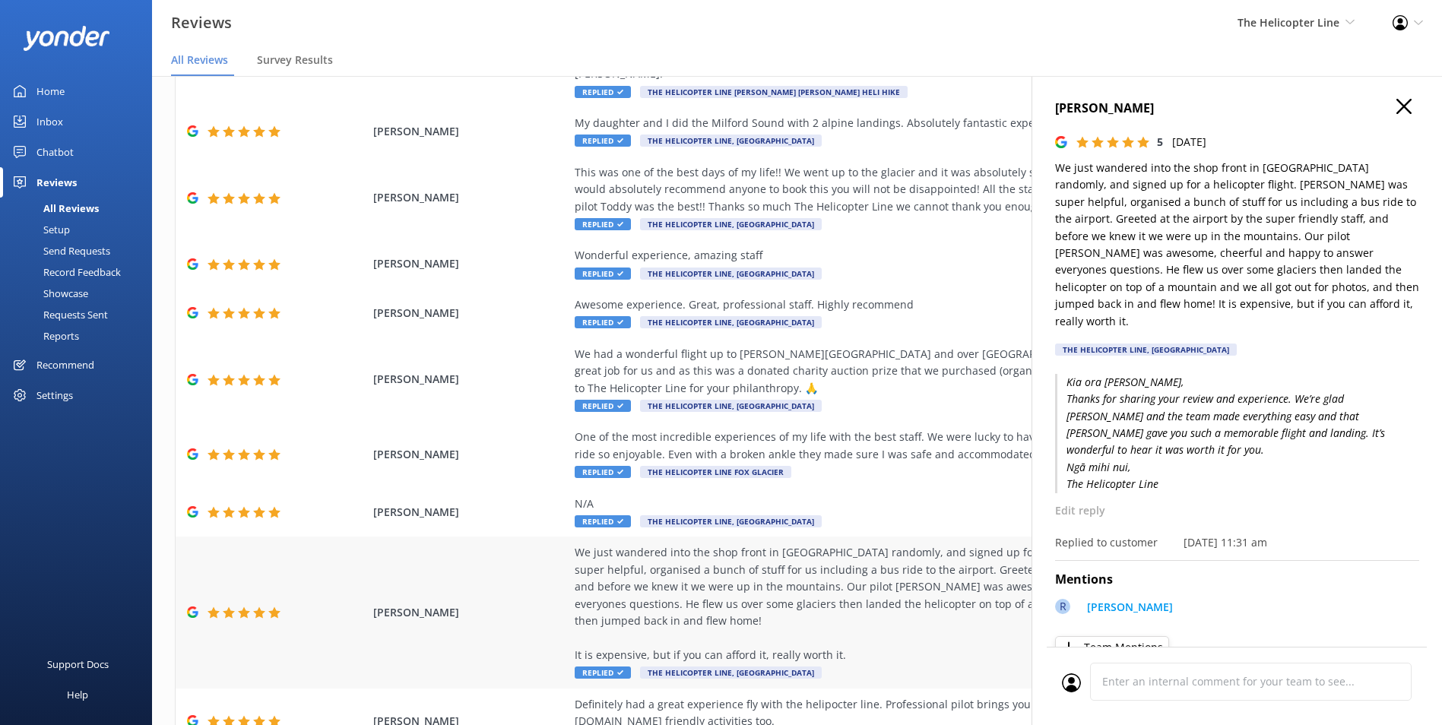
scroll to position [208, 0]
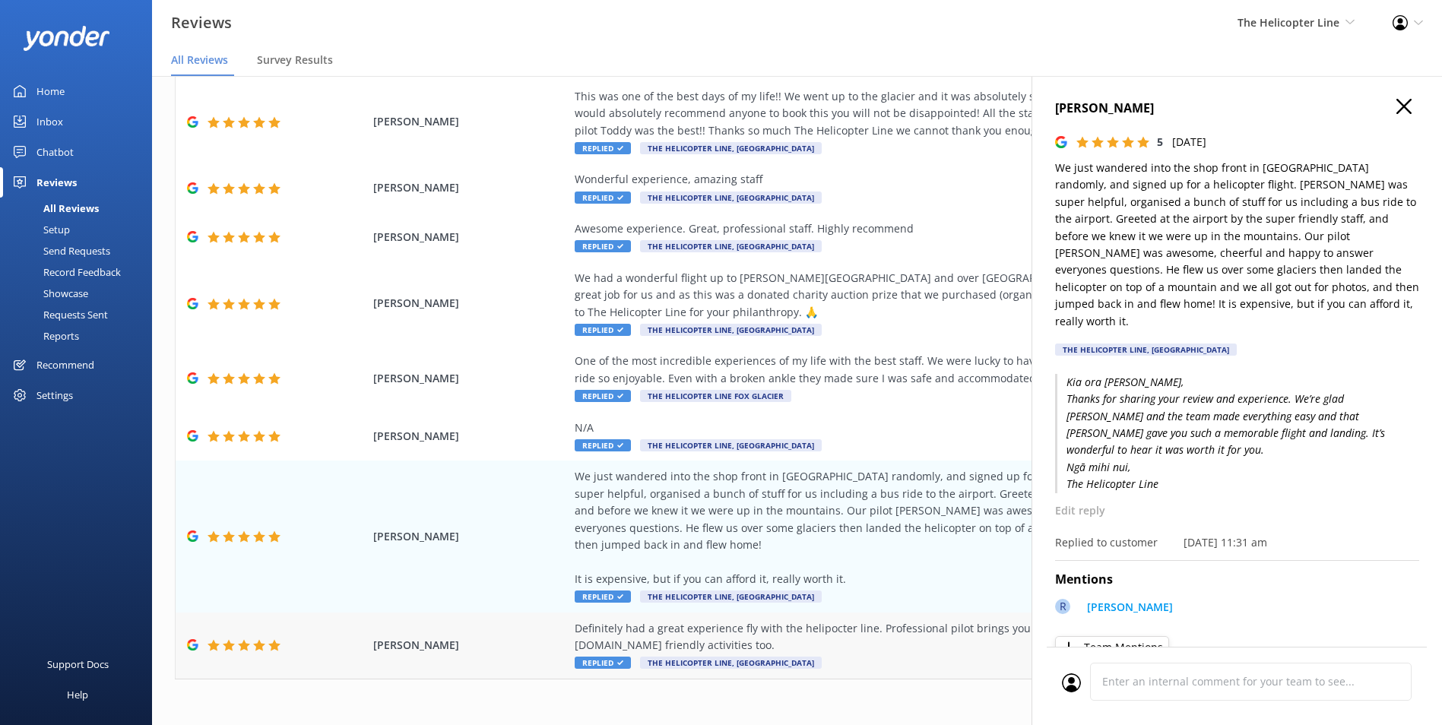
click at [851, 620] on div "Definitely had a great experience fly with the helipocter line. Professional pi…" at bounding box center [921, 637] width 692 height 34
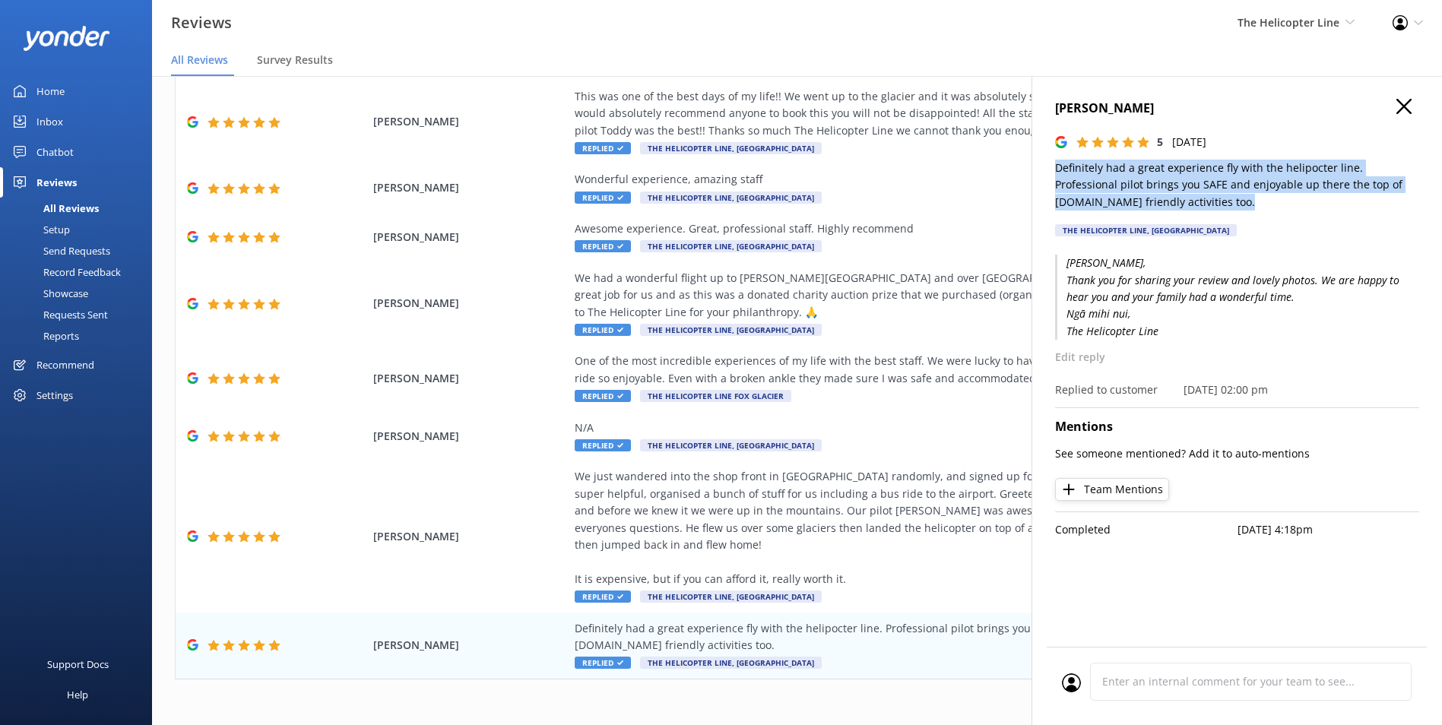
drag, startPoint x: 1185, startPoint y: 201, endPoint x: 1055, endPoint y: 167, distance: 134.4
click at [1055, 167] on p "Definitely had a great experience fly with the helipocter line. Professional pi…" at bounding box center [1237, 185] width 364 height 51
copy p "Definitely had a great experience fly with the helipocter line. Professional pi…"
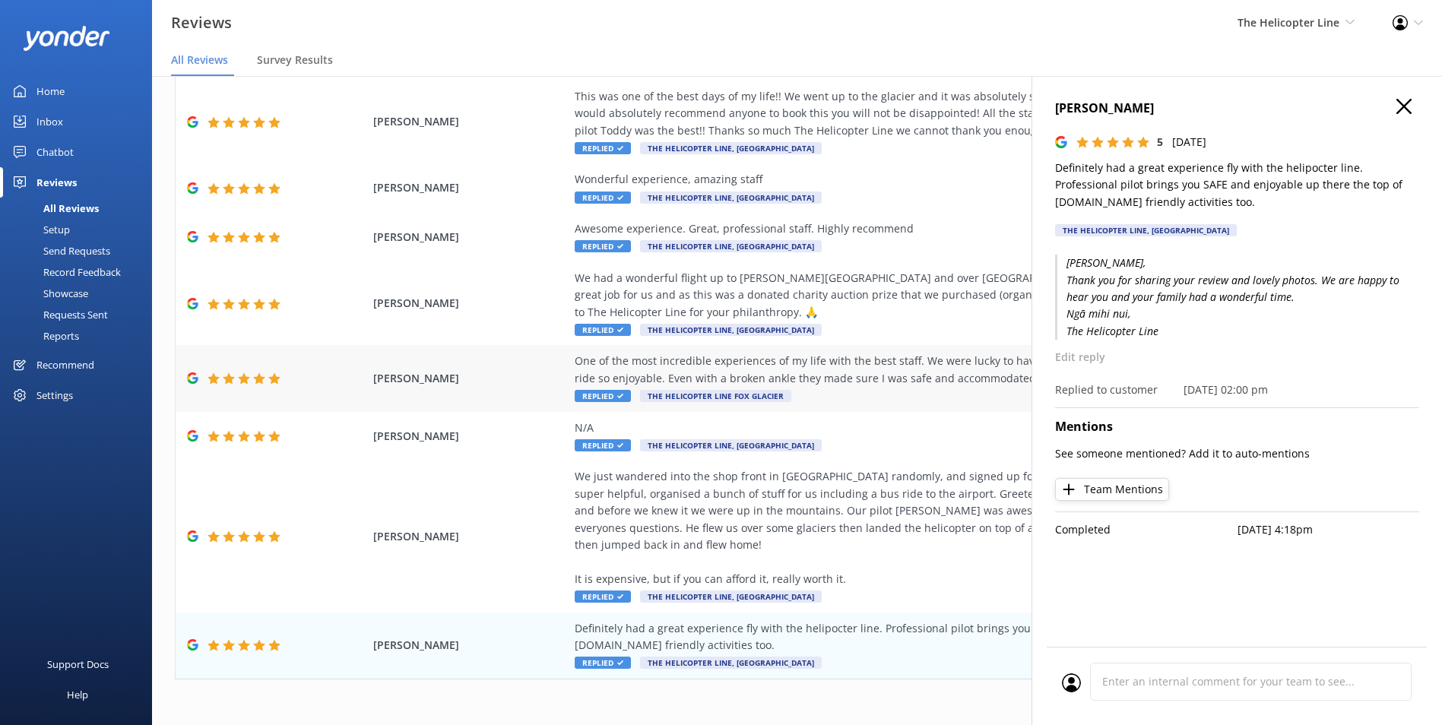
click at [878, 385] on div "One of the most incredible experiences of my life with the best staff. We were …" at bounding box center [921, 378] width 692 height 51
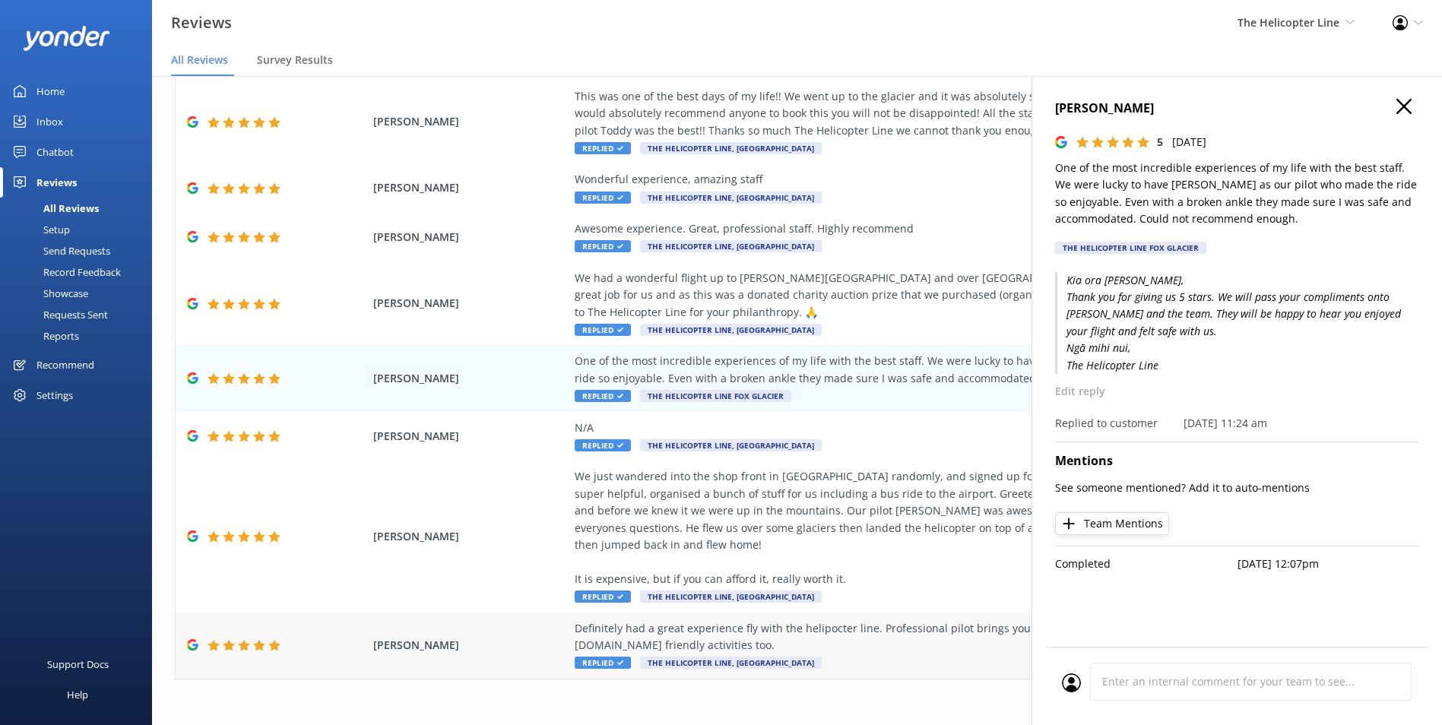
click at [844, 620] on div "Definitely had a great experience fly with the helipocter line. Professional pi…" at bounding box center [921, 645] width 692 height 51
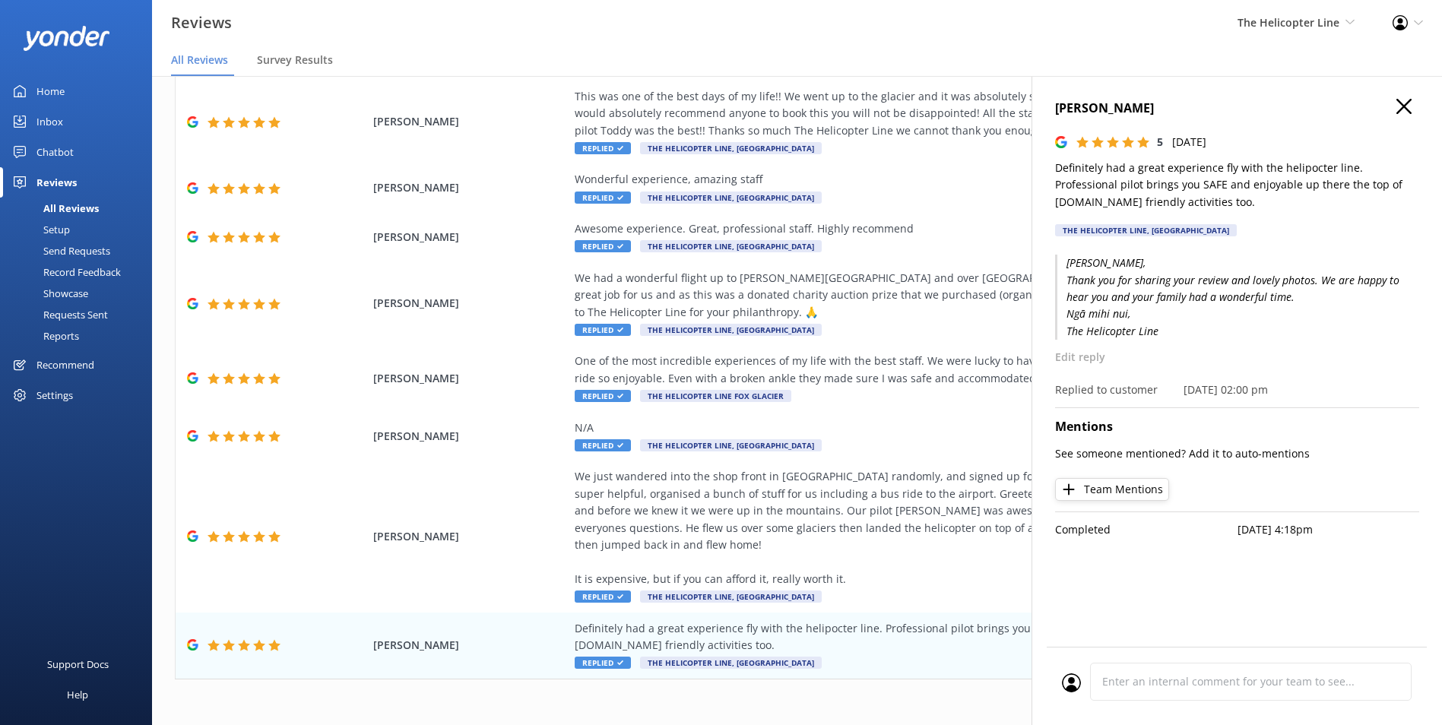
click at [1401, 110] on use "button" at bounding box center [1404, 106] width 15 height 15
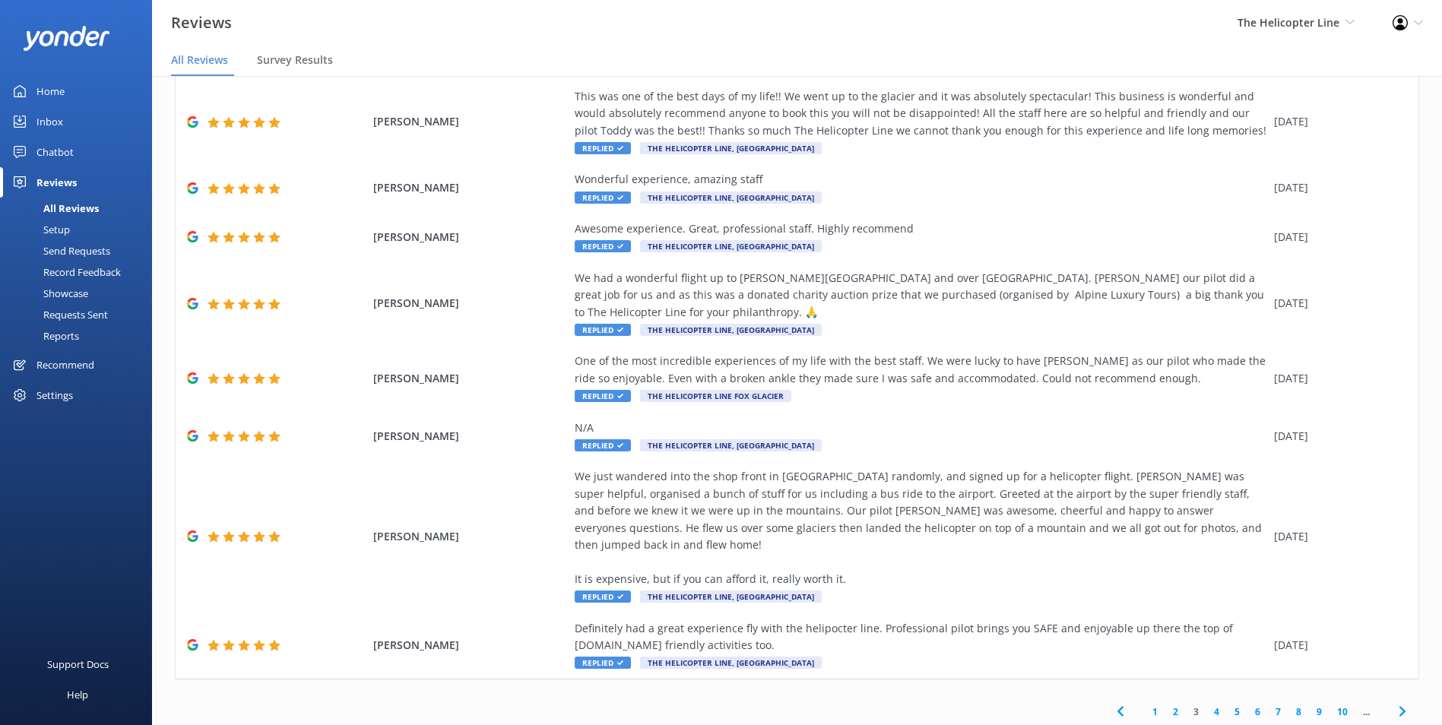
click at [1167, 705] on link "2" at bounding box center [1175, 712] width 21 height 14
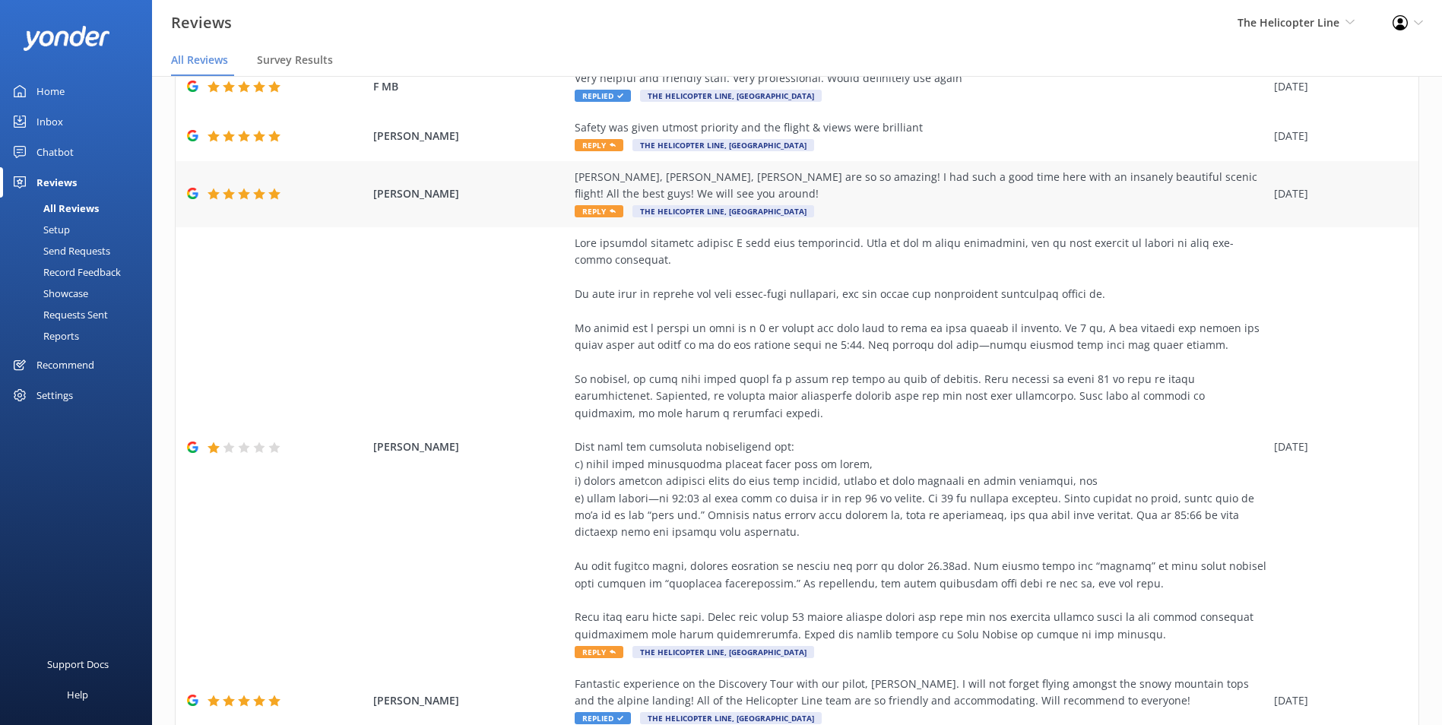
scroll to position [380, 0]
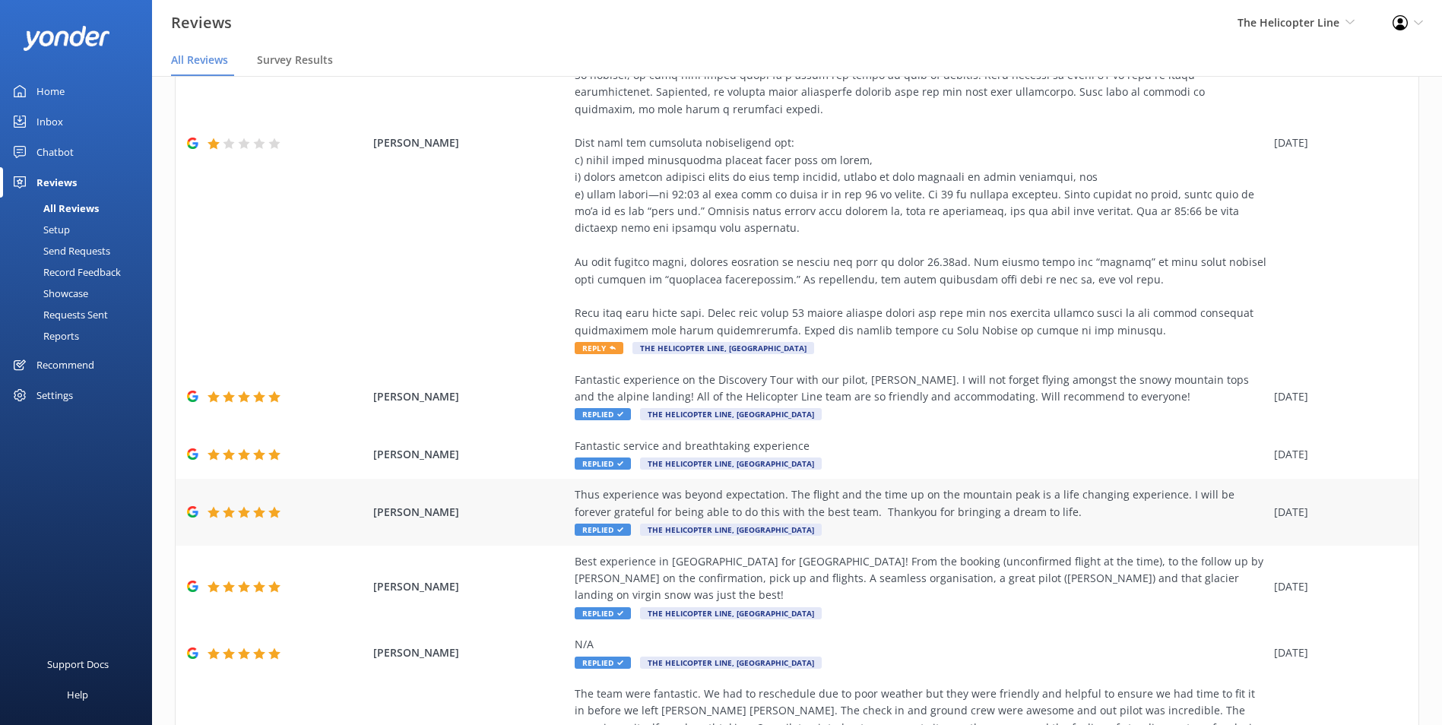
click at [1064, 527] on div "Thus experience was beyond expectation. The flight and the time up on the mount…" at bounding box center [921, 512] width 692 height 51
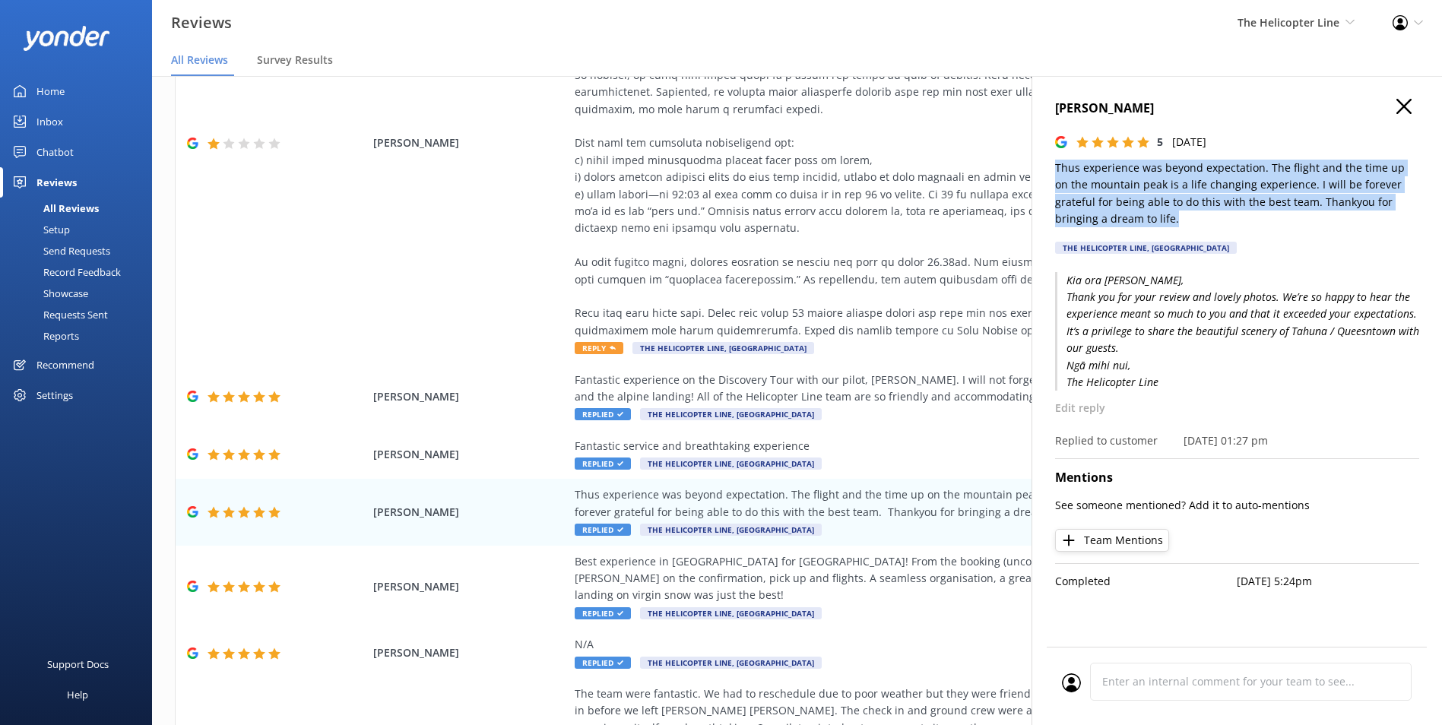
drag, startPoint x: 1190, startPoint y: 214, endPoint x: 1054, endPoint y: 170, distance: 143.0
click at [1054, 170] on div "Helen Vlasich 5 Mon, 22nd Sep 2025 Thus experience was beyond expectation. The …" at bounding box center [1237, 438] width 411 height 725
copy p "Thus experience was beyond expectation. The flight and the time up on the mount…"
